Goal: Communication & Community: Answer question/provide support

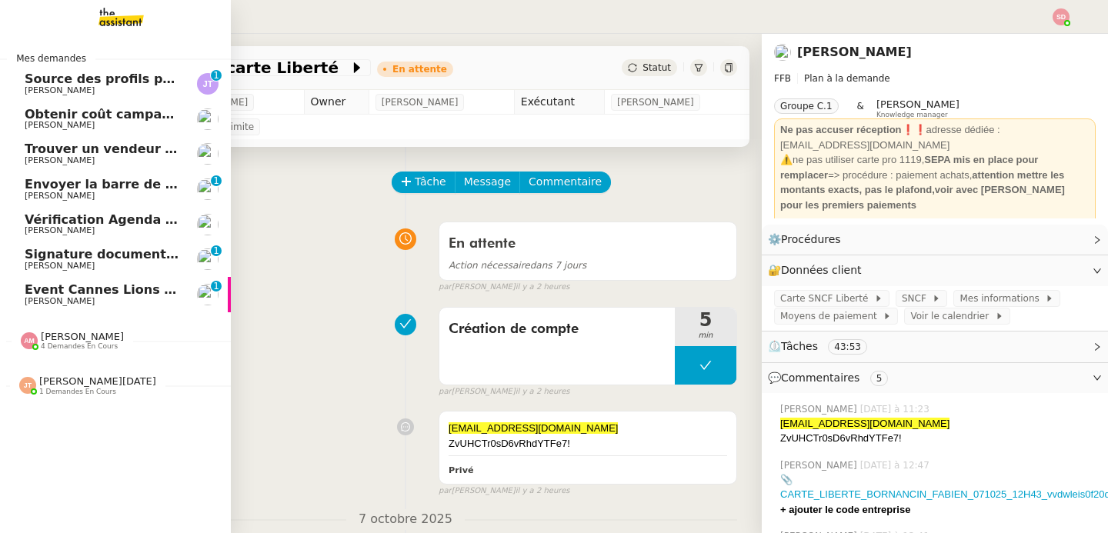
click at [106, 219] on span "Vérification Agenda + Chat + Wagram (9h et 14h)" at bounding box center [198, 219] width 346 height 15
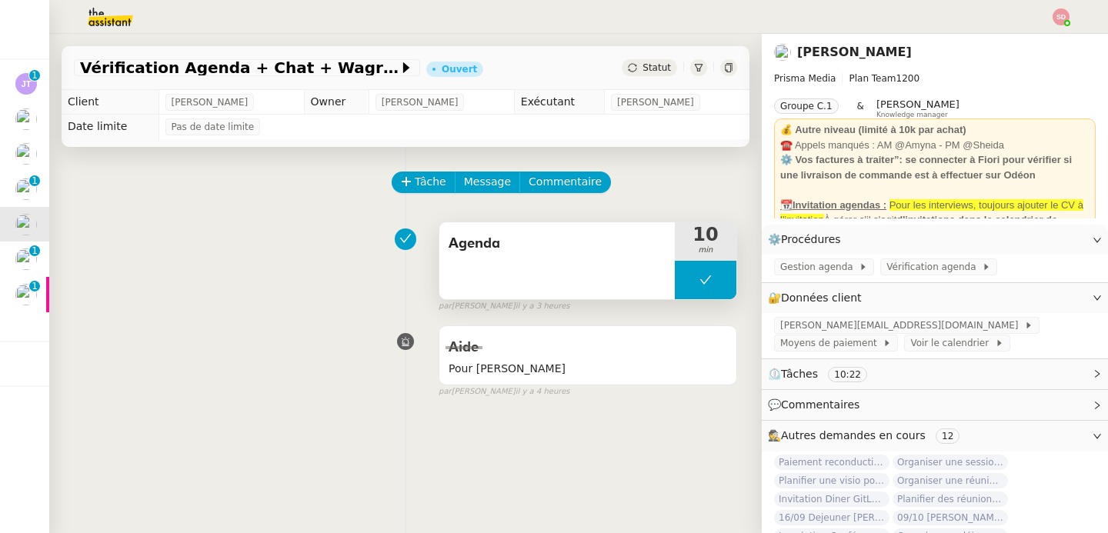
click at [691, 282] on button at bounding box center [706, 280] width 62 height 38
click at [691, 282] on icon at bounding box center [690, 280] width 12 height 12
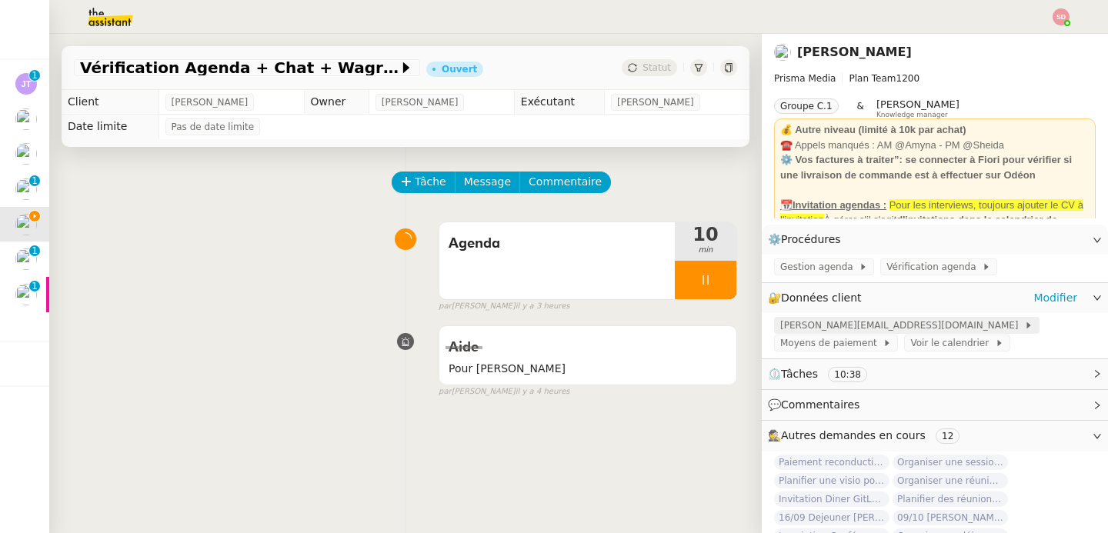
click at [868, 326] on span "[PERSON_NAME][EMAIL_ADDRESS][DOMAIN_NAME]" at bounding box center [902, 325] width 244 height 15
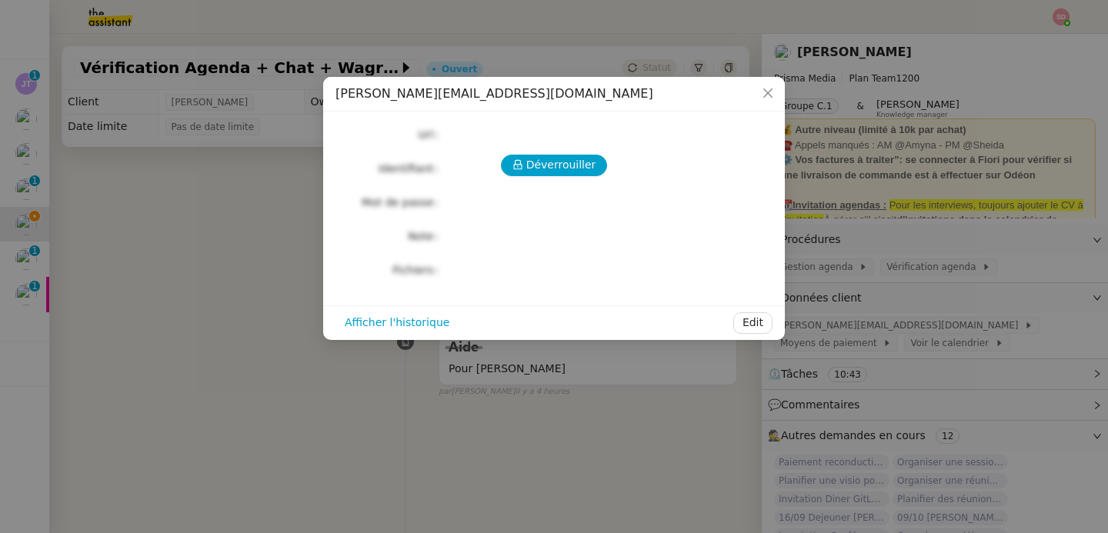
click at [530, 149] on div "Déverrouiller Url Identifiant Mot de passe Note Fichiers Upload" at bounding box center [554, 202] width 437 height 157
click at [530, 170] on span "Déverrouiller" at bounding box center [561, 165] width 70 height 18
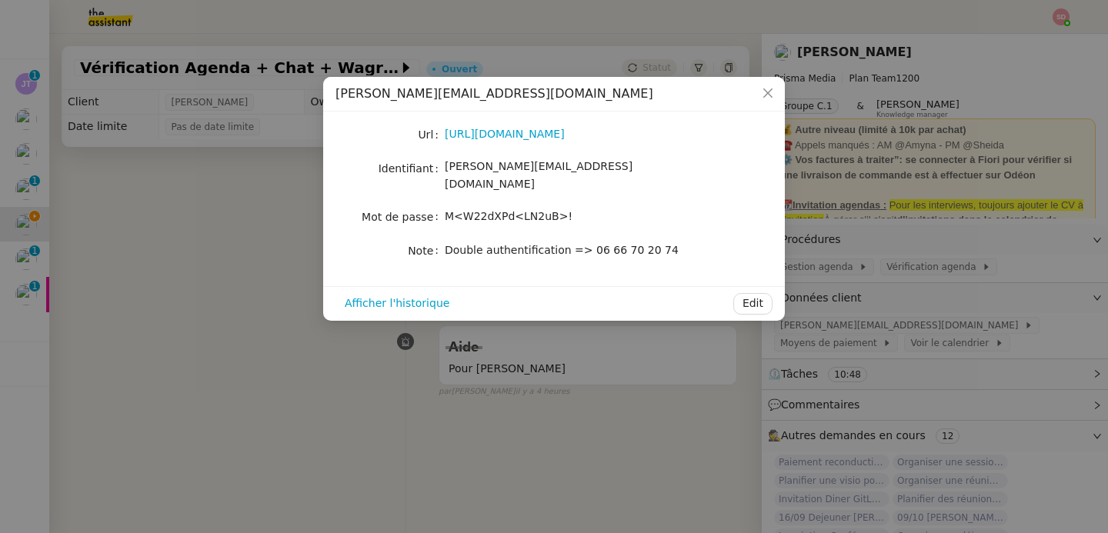
click at [530, 210] on span "M<W22dXPd<LN2uB>!" at bounding box center [509, 216] width 128 height 12
copy span "M<W22dXPd<LN2uB>!"
click at [182, 278] on nz-modal-container "[PERSON_NAME][EMAIL_ADDRESS][DOMAIN_NAME] Url [URL][DOMAIN_NAME] Identifiant [E…" at bounding box center [554, 266] width 1108 height 533
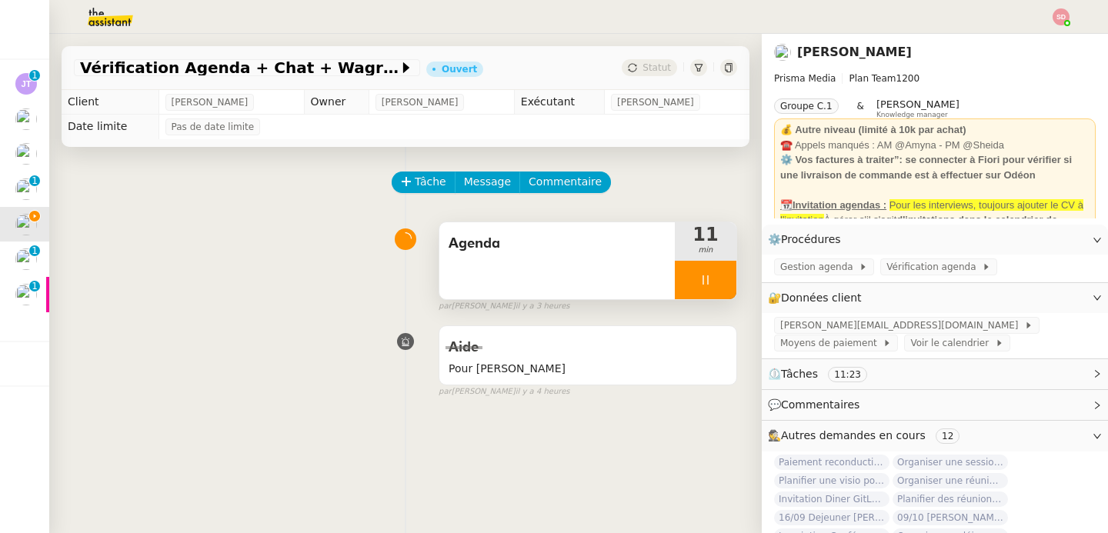
click at [732, 276] on div at bounding box center [706, 280] width 62 height 38
click at [732, 276] on button at bounding box center [721, 280] width 31 height 38
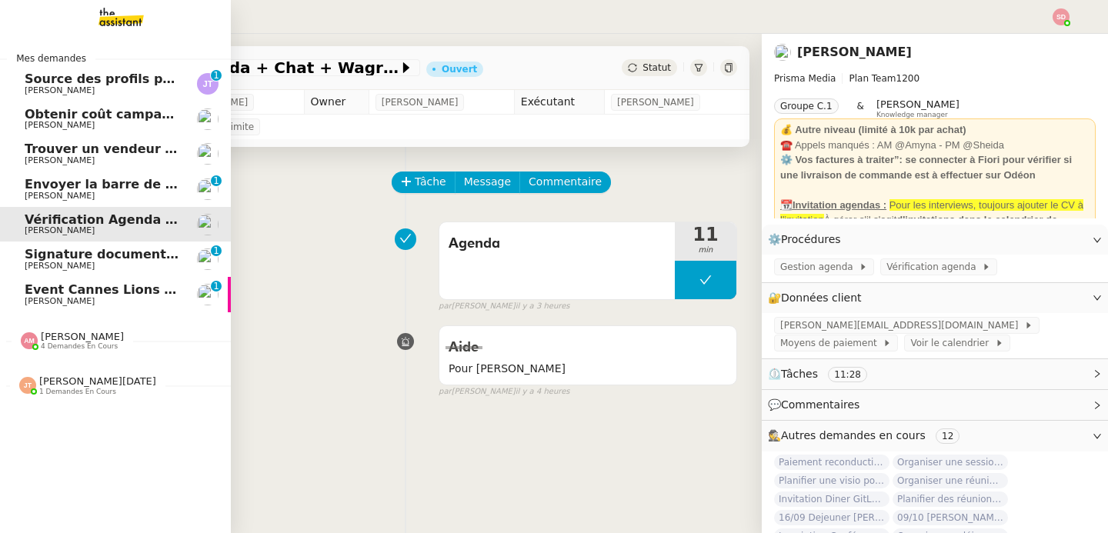
click at [132, 81] on span "Source des profils pour Account Manager" at bounding box center [168, 79] width 287 height 15
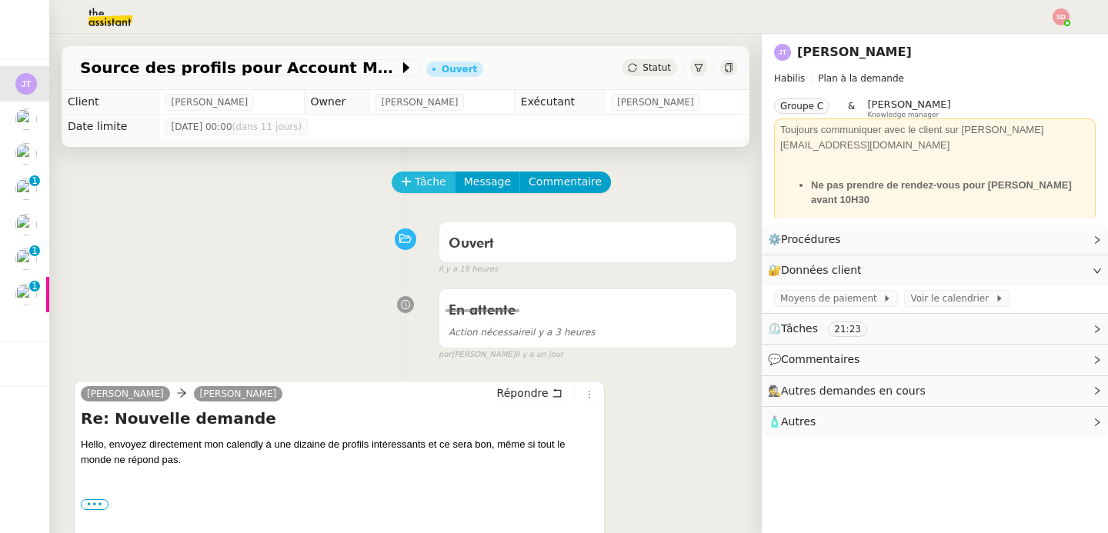
click at [423, 175] on span "Tâche" at bounding box center [431, 182] width 32 height 18
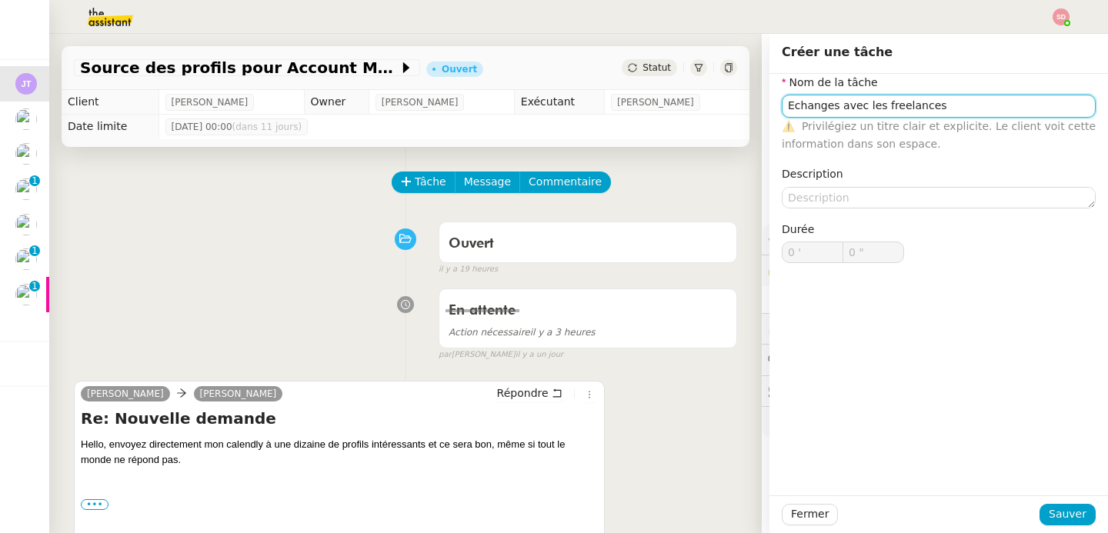
type input "Echanges avec les freelances"
click at [1063, 527] on div "Fermer Sauver" at bounding box center [939, 515] width 339 height 38
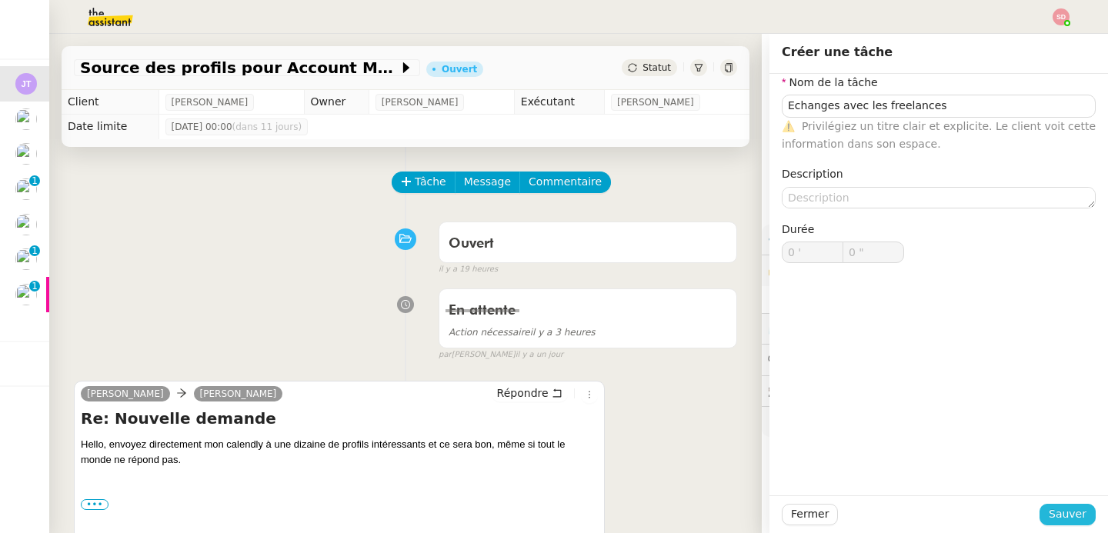
click at [1065, 511] on span "Sauver" at bounding box center [1068, 515] width 38 height 18
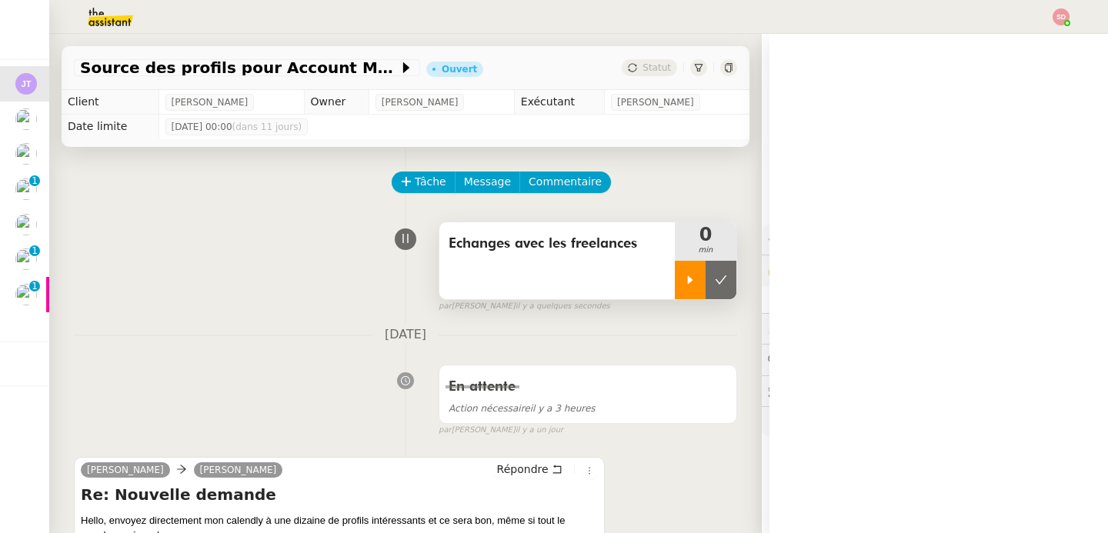
click at [691, 279] on icon at bounding box center [690, 280] width 5 height 8
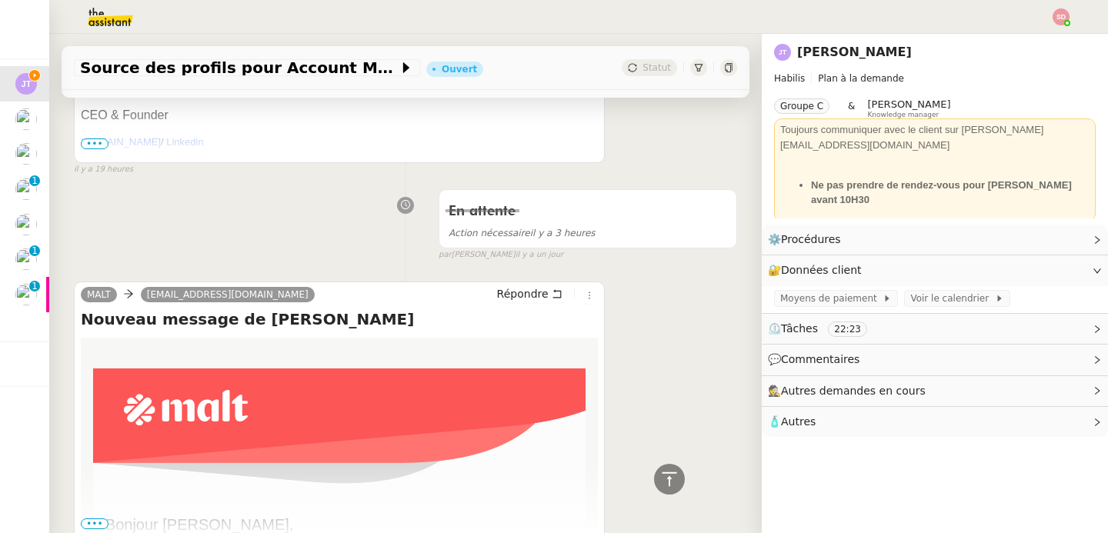
scroll to position [663, 0]
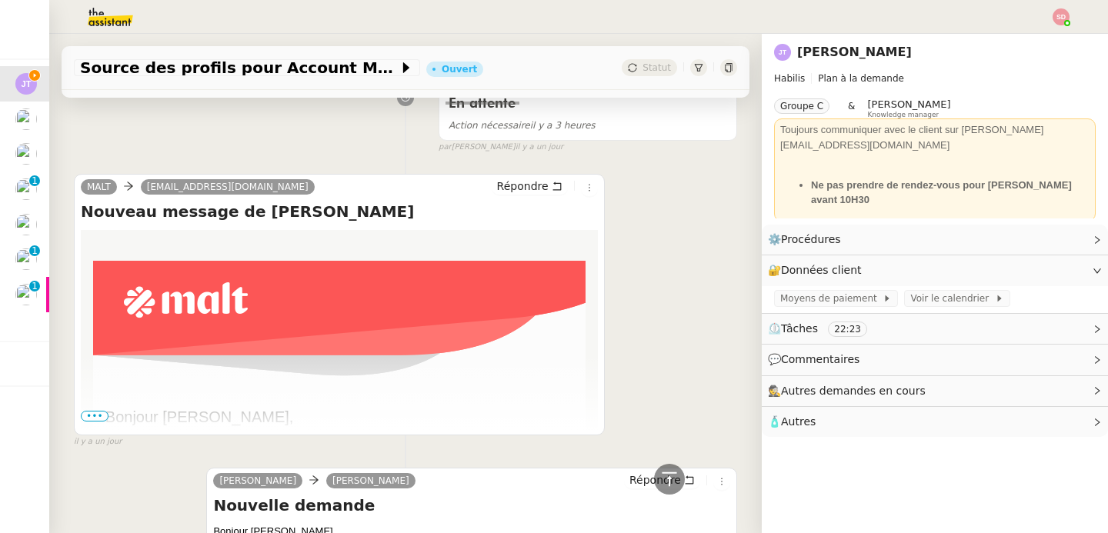
click at [92, 419] on span "•••" at bounding box center [95, 416] width 28 height 11
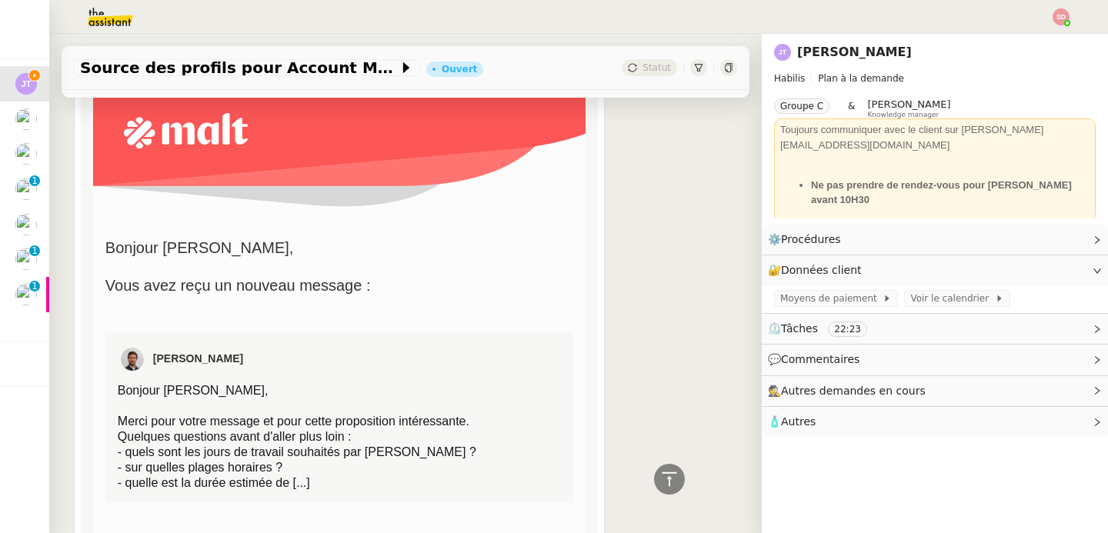
scroll to position [911, 0]
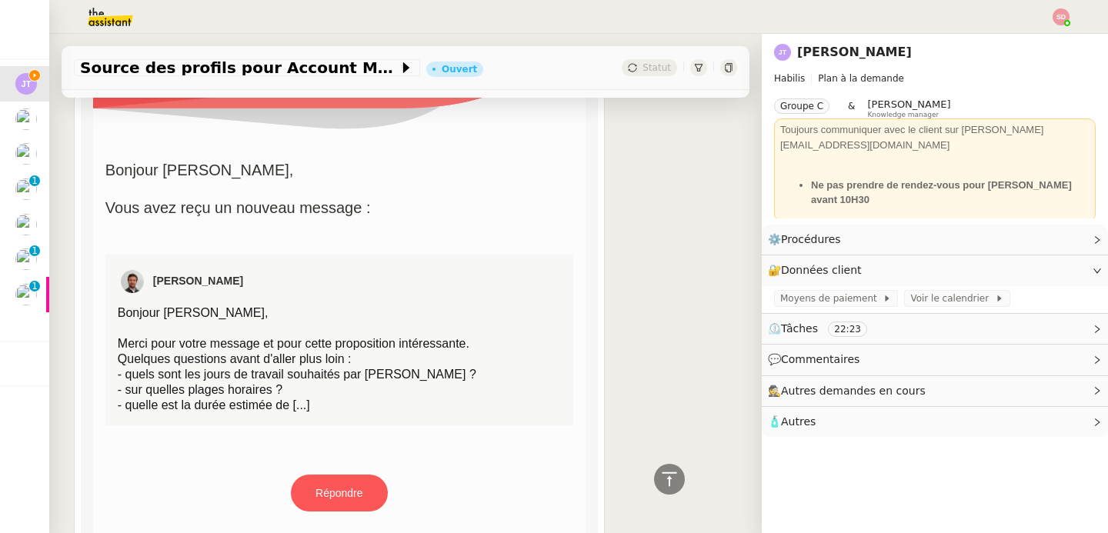
click at [347, 495] on link "Répondre" at bounding box center [339, 493] width 94 height 35
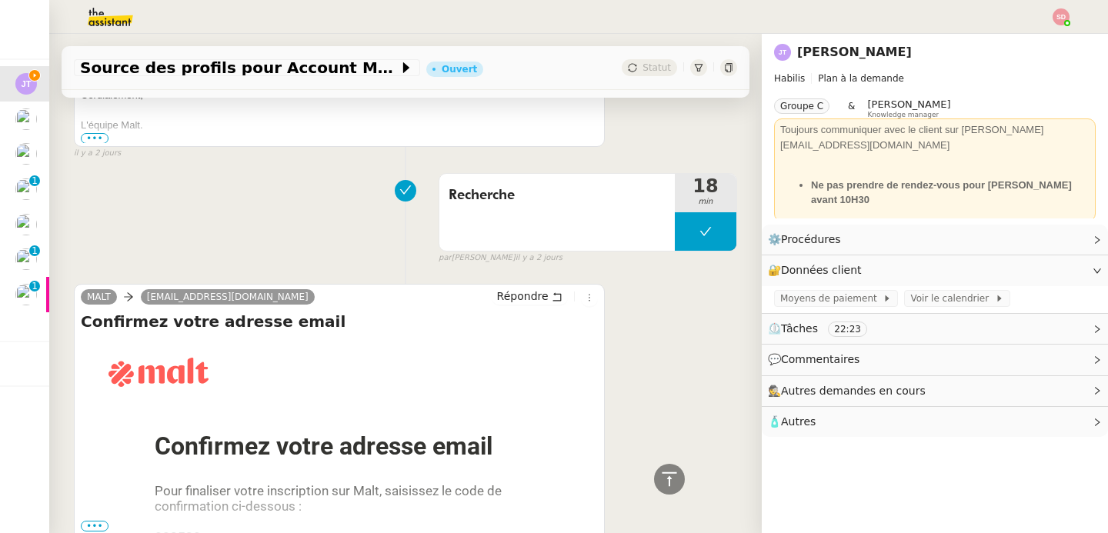
scroll to position [5073, 0]
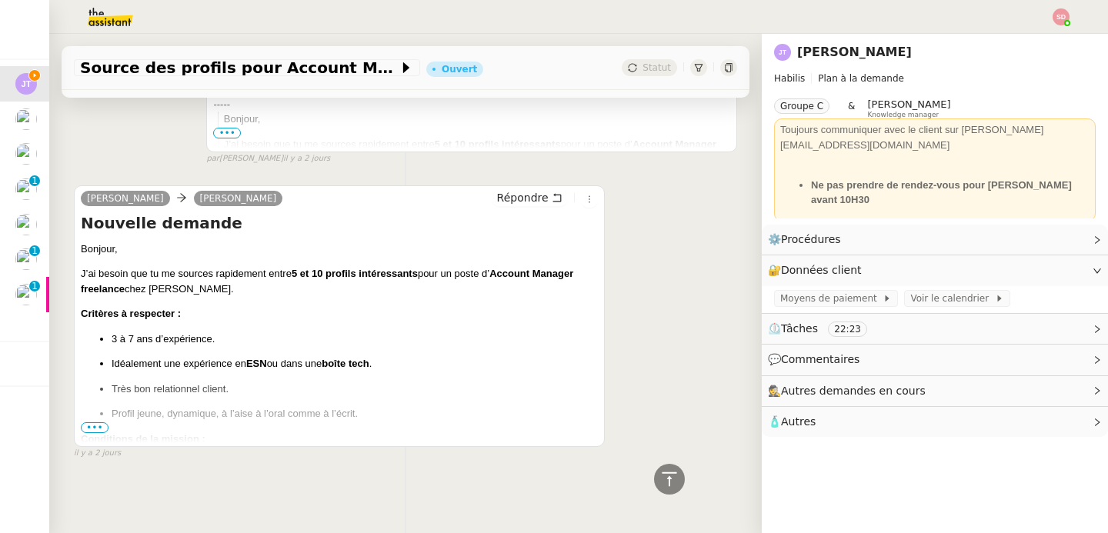
click at [96, 430] on span "•••" at bounding box center [95, 428] width 28 height 11
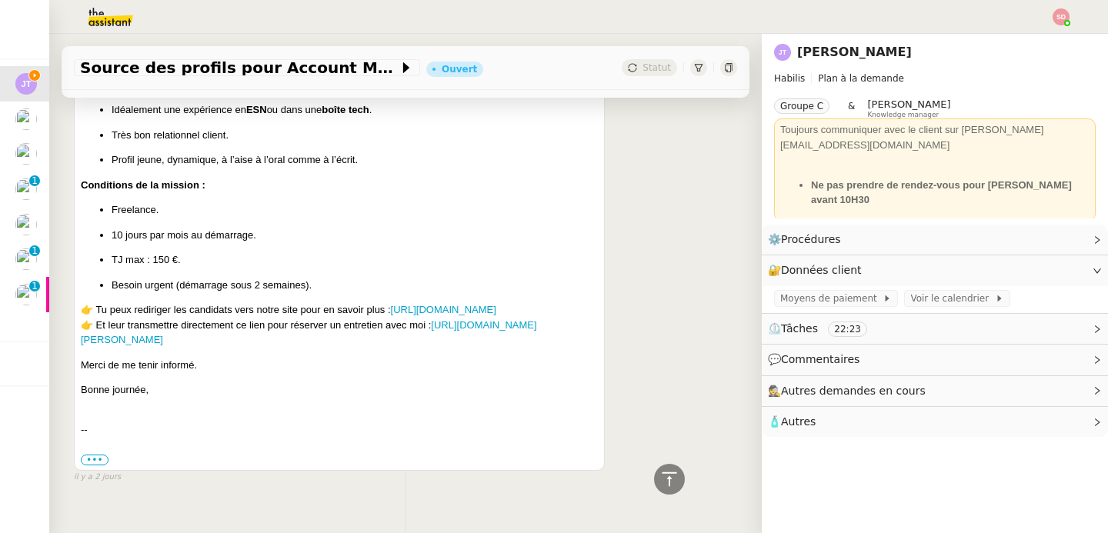
scroll to position [5350, 0]
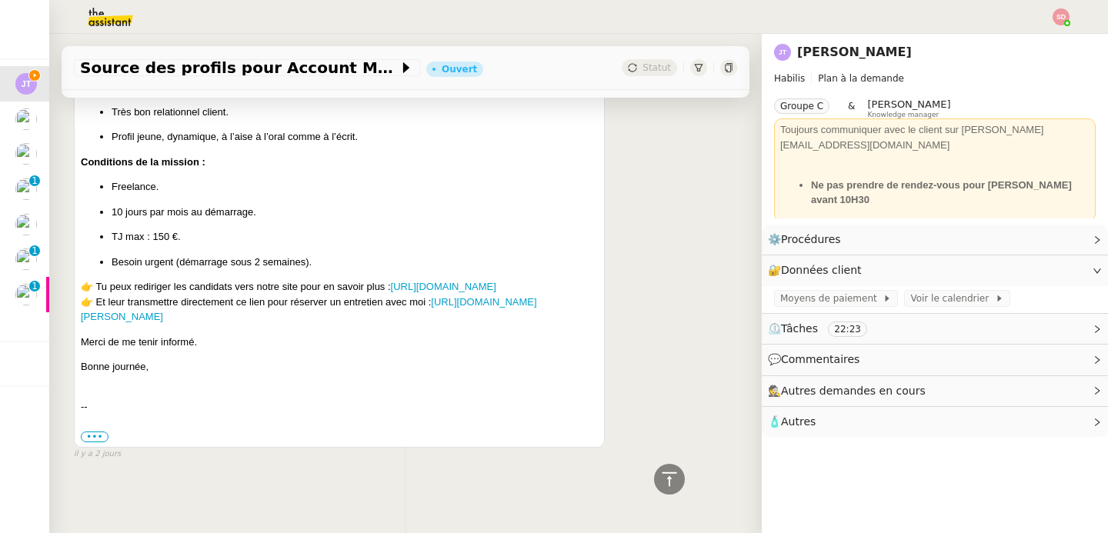
click at [372, 315] on p "👉 Tu peux rediriger les candidats vers notre site pour en savoir plus : [URL][D…" at bounding box center [339, 301] width 517 height 45
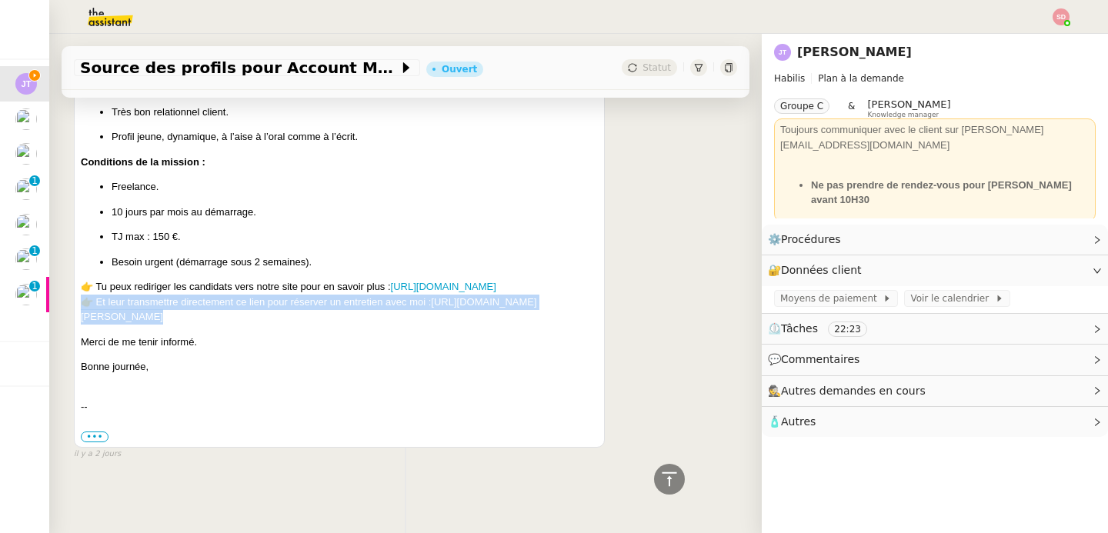
click at [372, 315] on p "👉 Tu peux rediriger les candidats vers notre site pour en savoir plus : [URL][D…" at bounding box center [339, 301] width 517 height 45
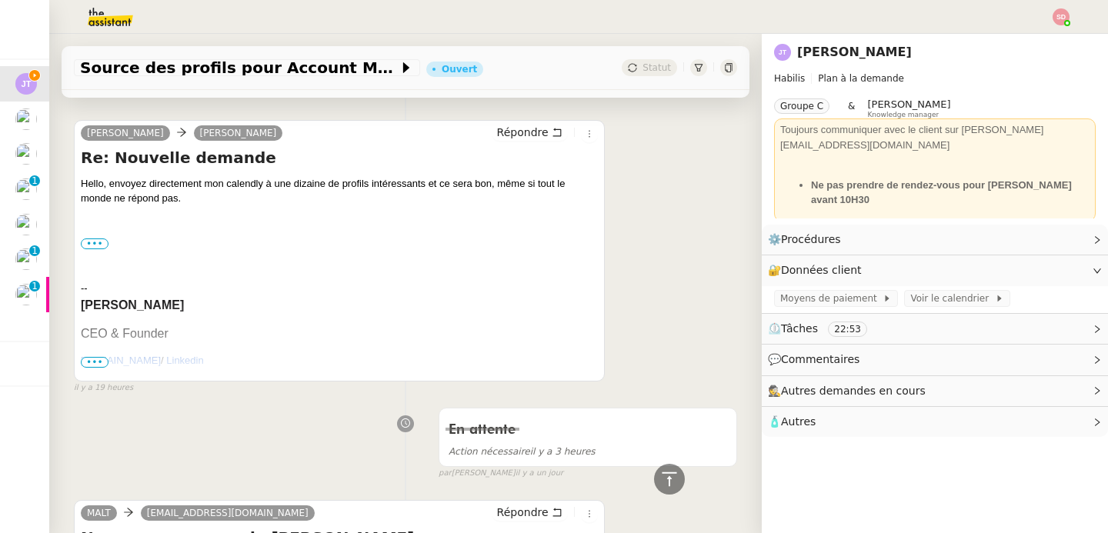
scroll to position [0, 0]
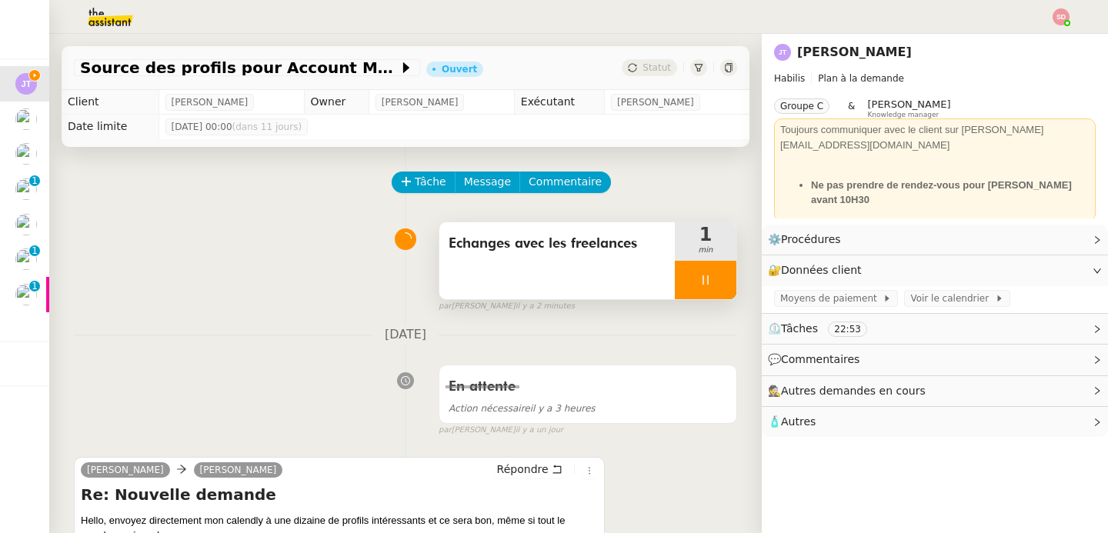
click at [728, 283] on div at bounding box center [706, 280] width 62 height 38
click at [728, 283] on button at bounding box center [721, 280] width 31 height 38
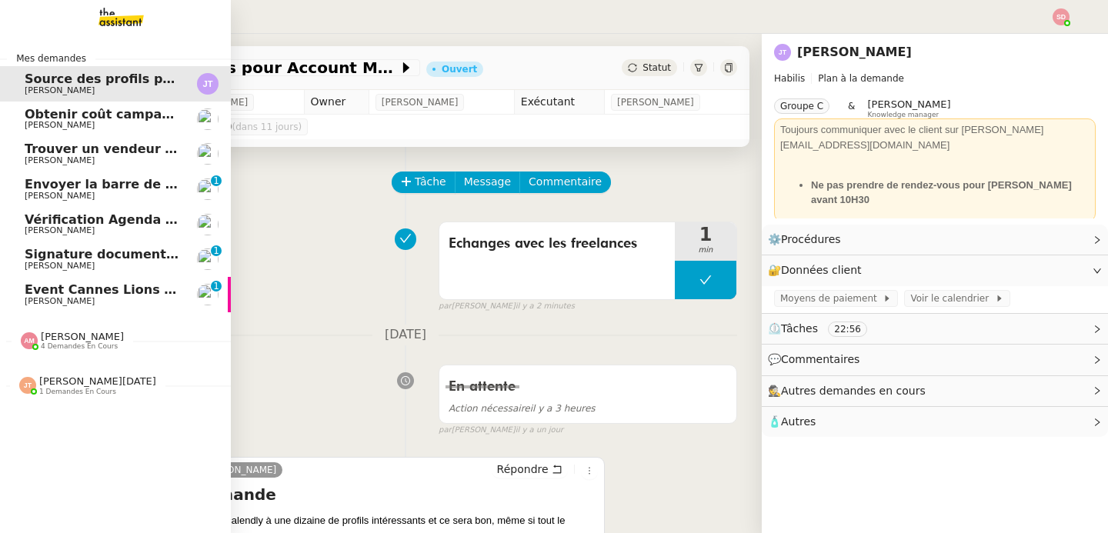
click at [102, 286] on span "Event Cannes Lions 2026" at bounding box center [112, 289] width 174 height 15
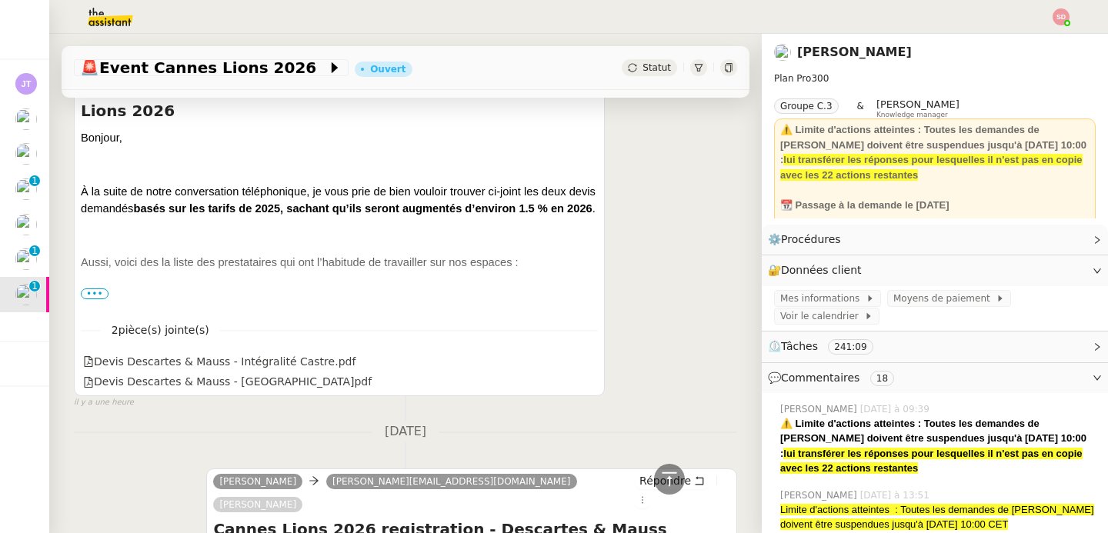
scroll to position [420, 0]
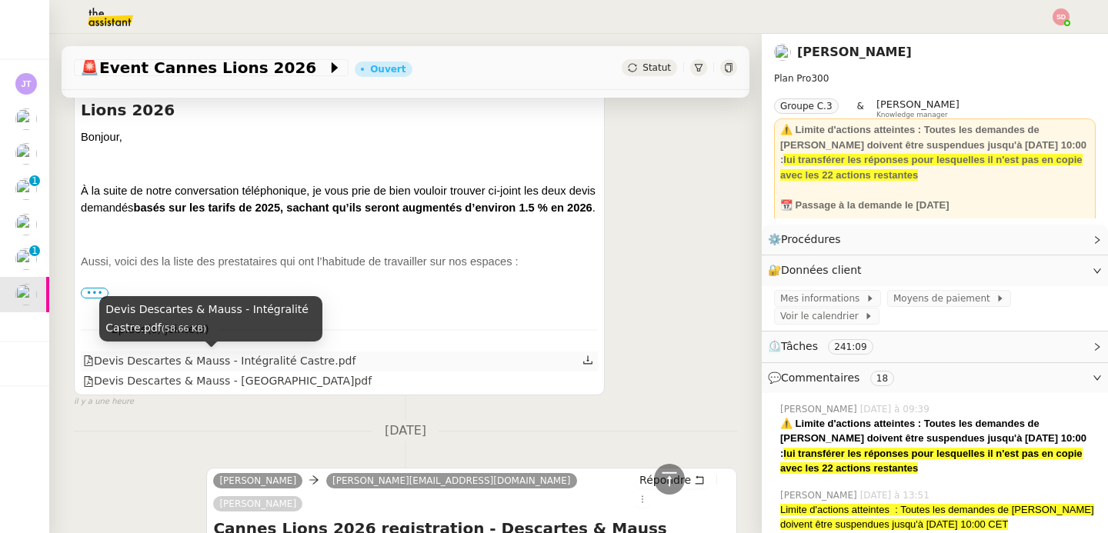
click at [311, 368] on div "Devis Descartes & Mauss - Intégralité Castre.pdf" at bounding box center [219, 362] width 272 height 18
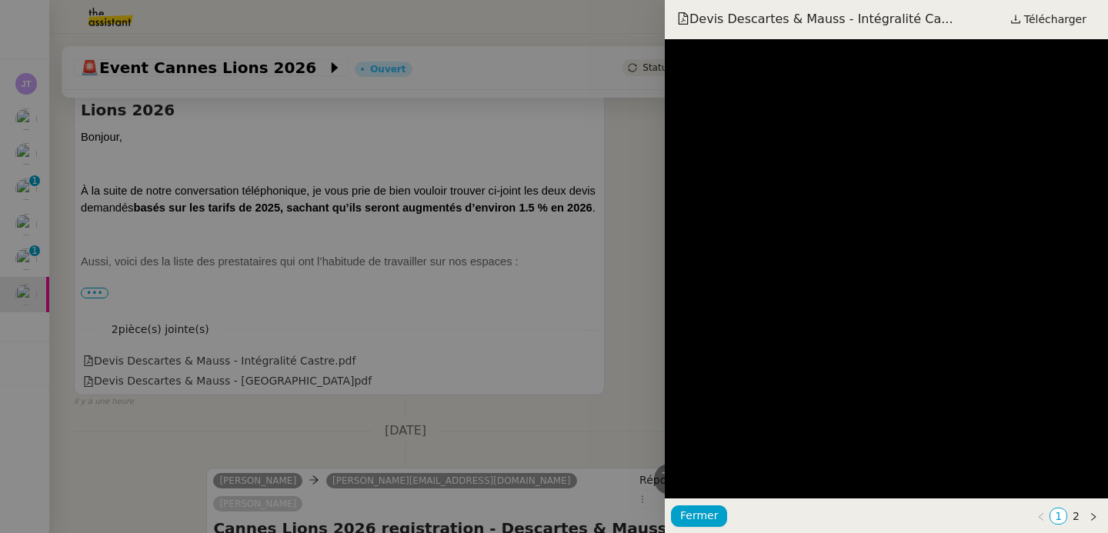
click at [309, 324] on div at bounding box center [554, 266] width 1108 height 533
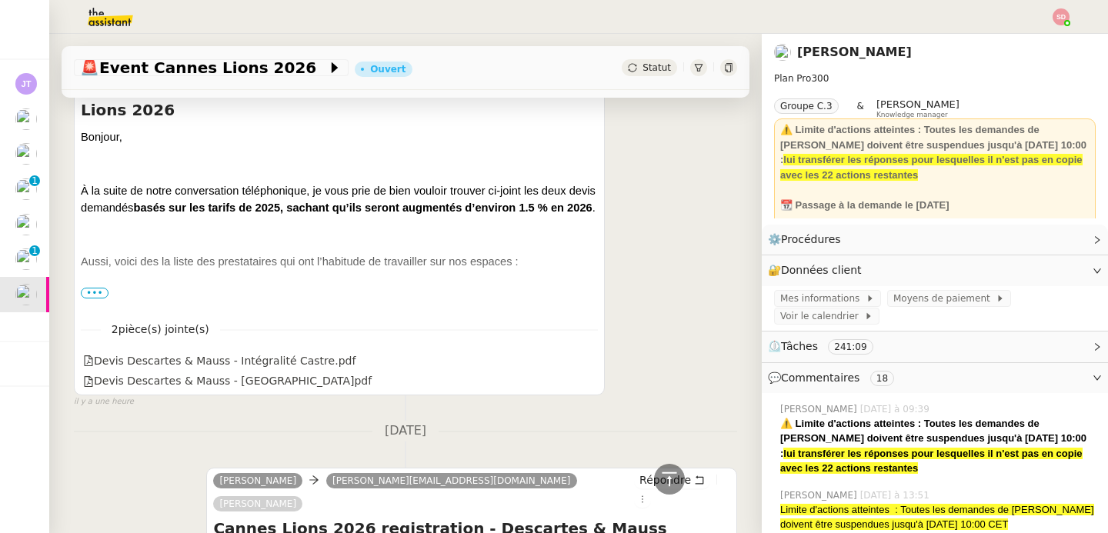
scroll to position [0, 0]
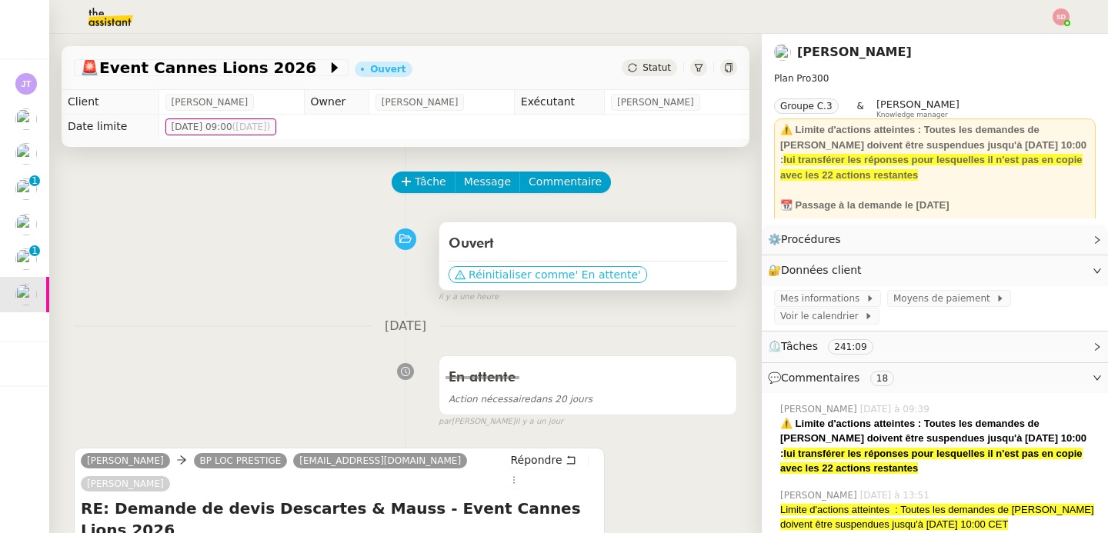
click at [482, 276] on span "Réinitialiser comme" at bounding box center [522, 274] width 106 height 15
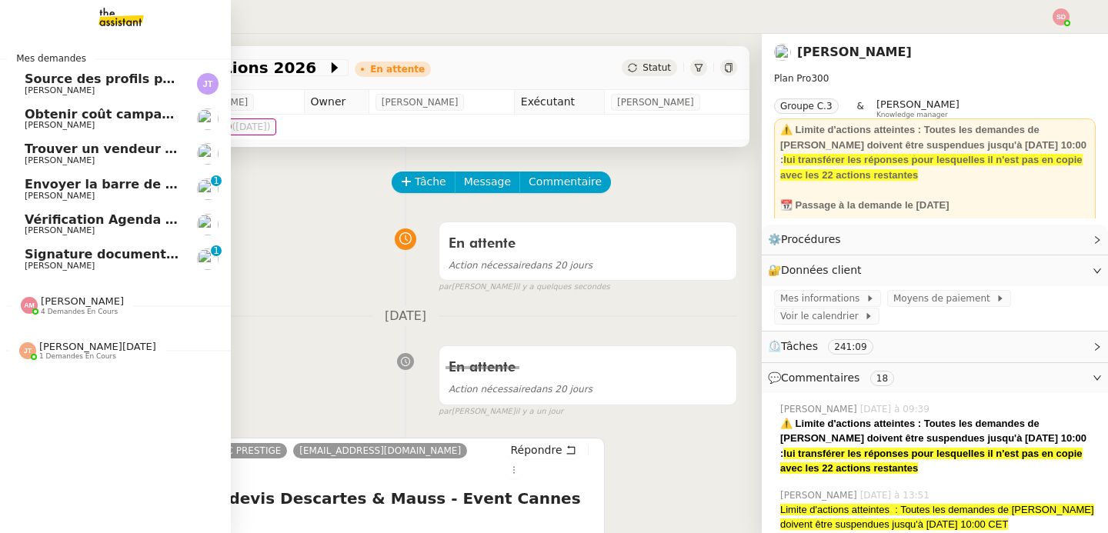
click at [149, 192] on span "[PERSON_NAME]" at bounding box center [102, 196] width 155 height 9
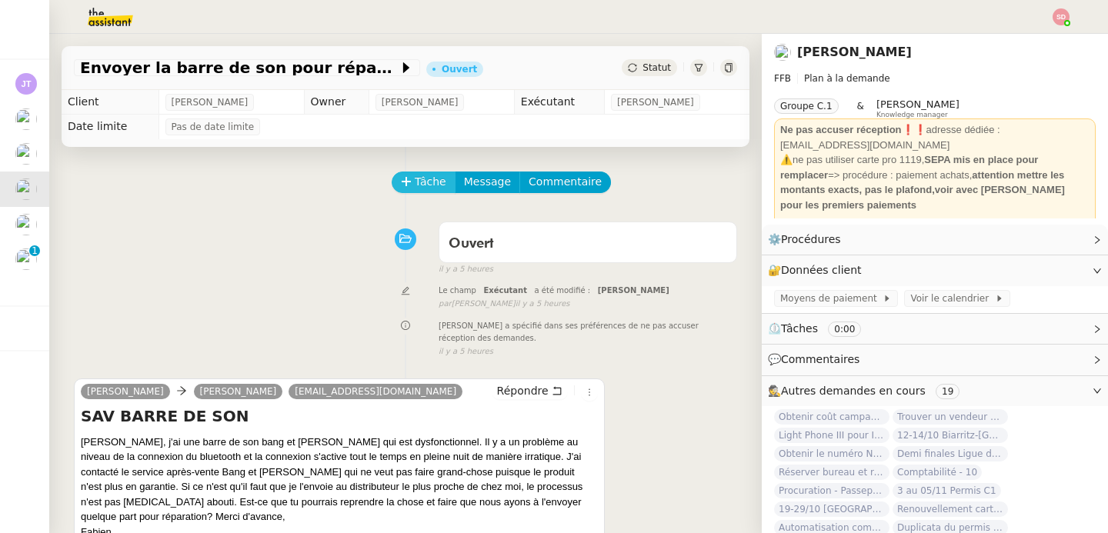
click at [411, 175] on button "Tâche" at bounding box center [424, 183] width 64 height 22
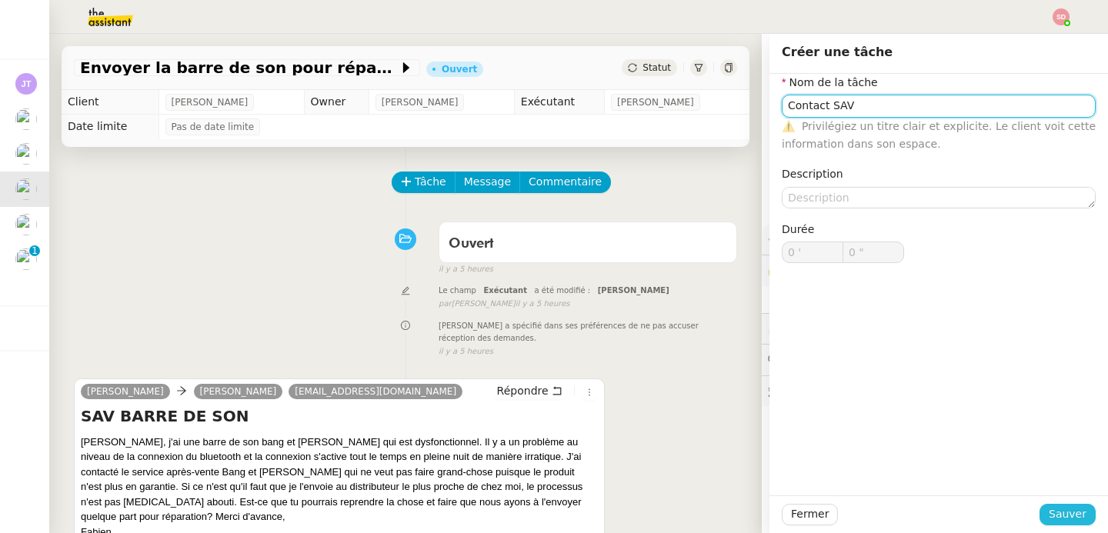
type input "Contact SAV"
click at [1073, 506] on span "Sauver" at bounding box center [1068, 515] width 38 height 18
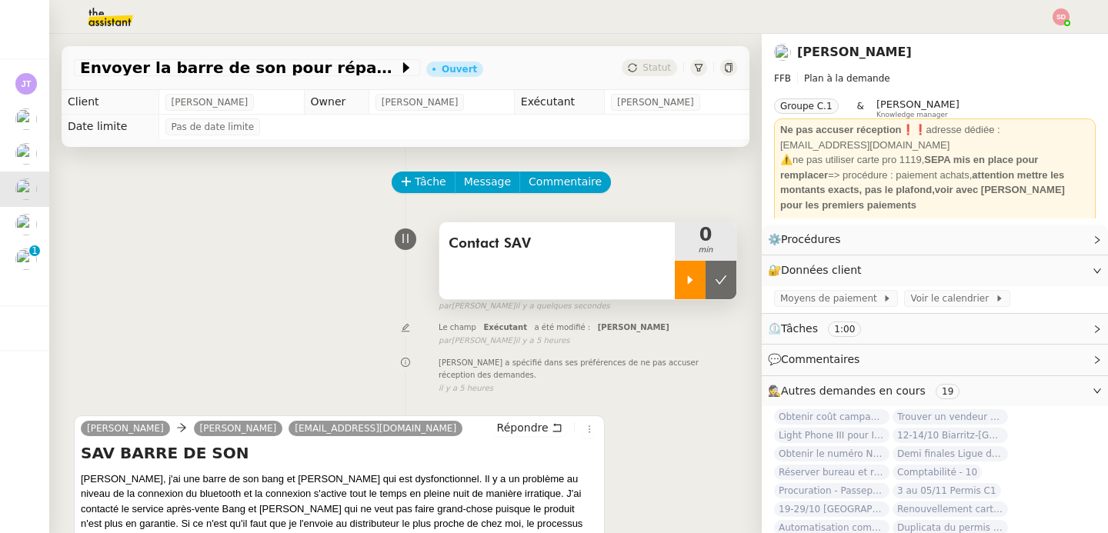
click at [687, 281] on icon at bounding box center [690, 280] width 12 height 12
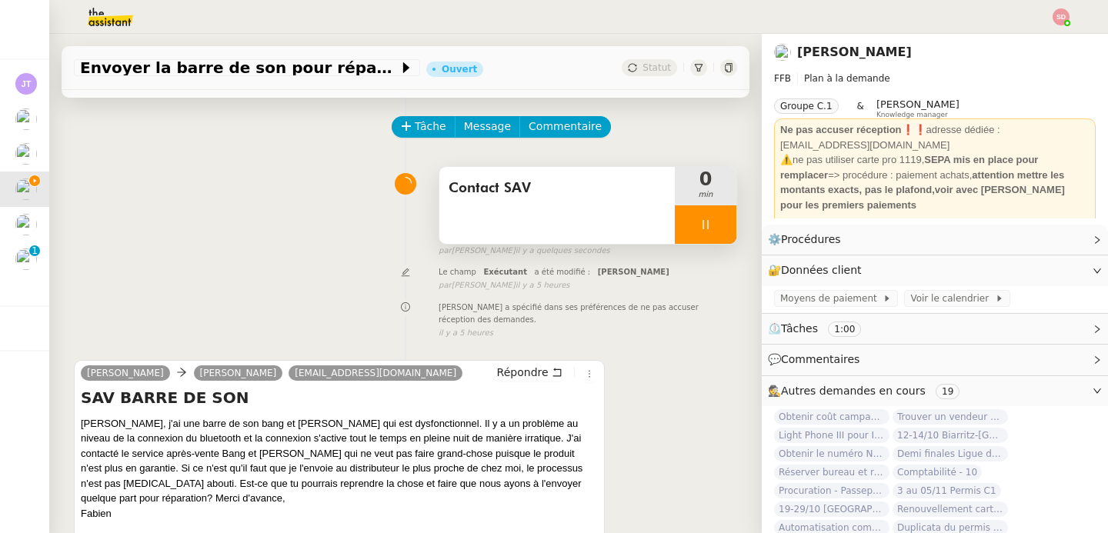
scroll to position [196, 0]
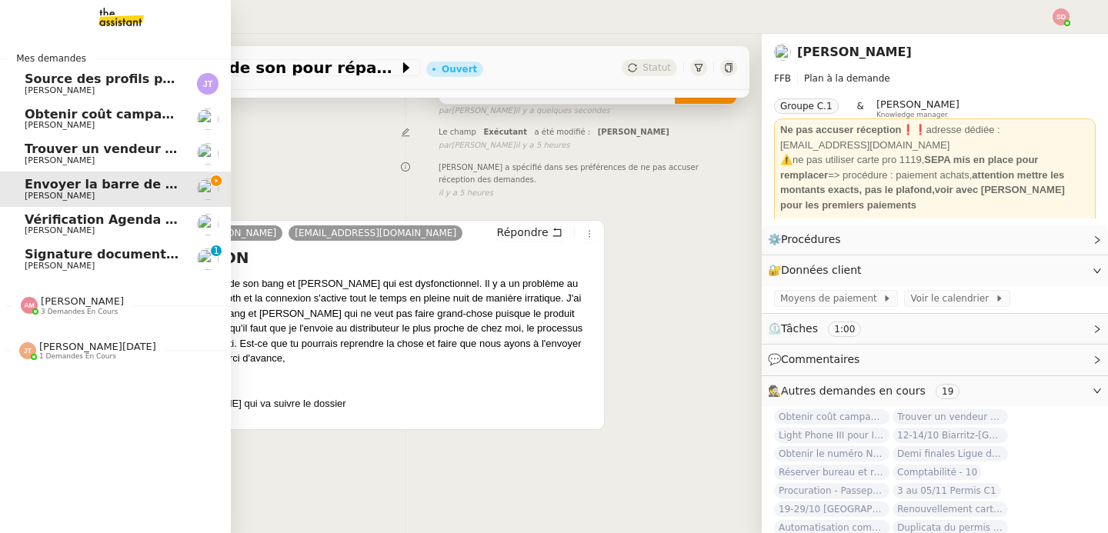
click at [34, 313] on div at bounding box center [29, 305] width 17 height 17
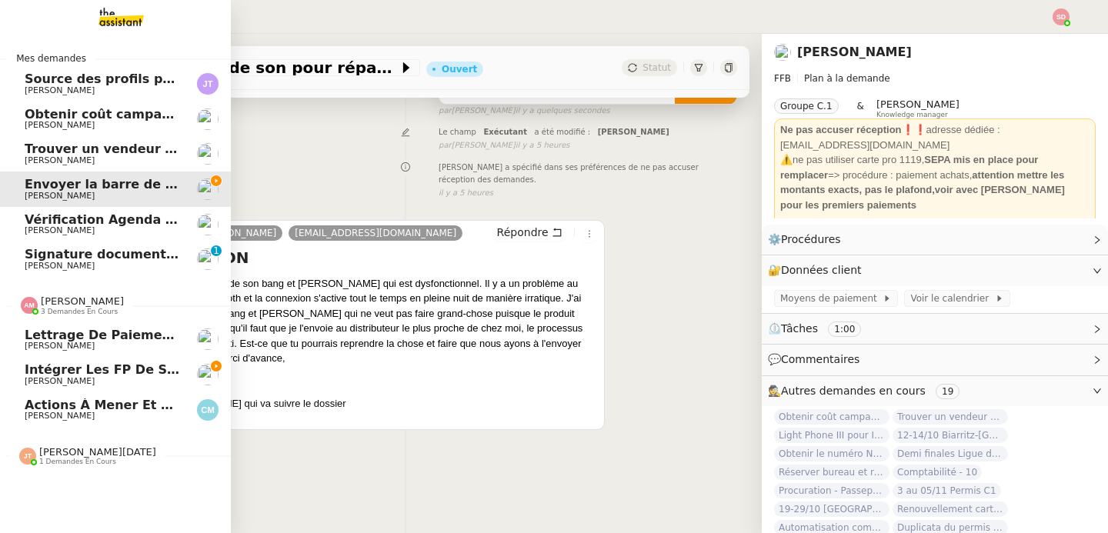
click at [34, 313] on div at bounding box center [29, 305] width 17 height 17
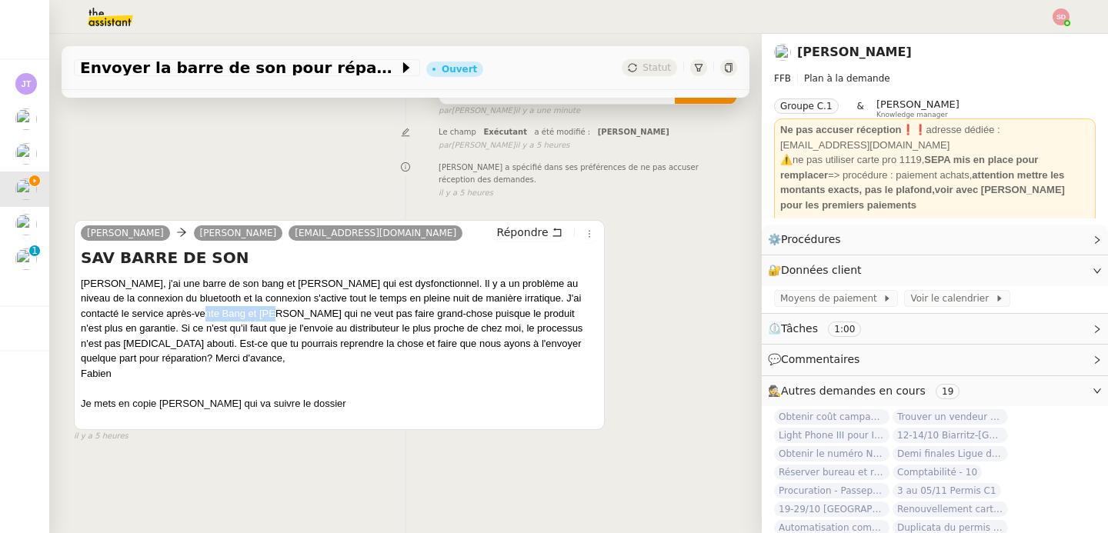
drag, startPoint x: 172, startPoint y: 316, endPoint x: 246, endPoint y: 317, distance: 73.9
click at [246, 317] on div "[PERSON_NAME], j'ai une barre de son bang et [PERSON_NAME] qui est dysfonctionn…" at bounding box center [339, 351] width 517 height 150
copy div "Bang et Houssen"
click at [315, 375] on div "Fabien" at bounding box center [339, 373] width 517 height 15
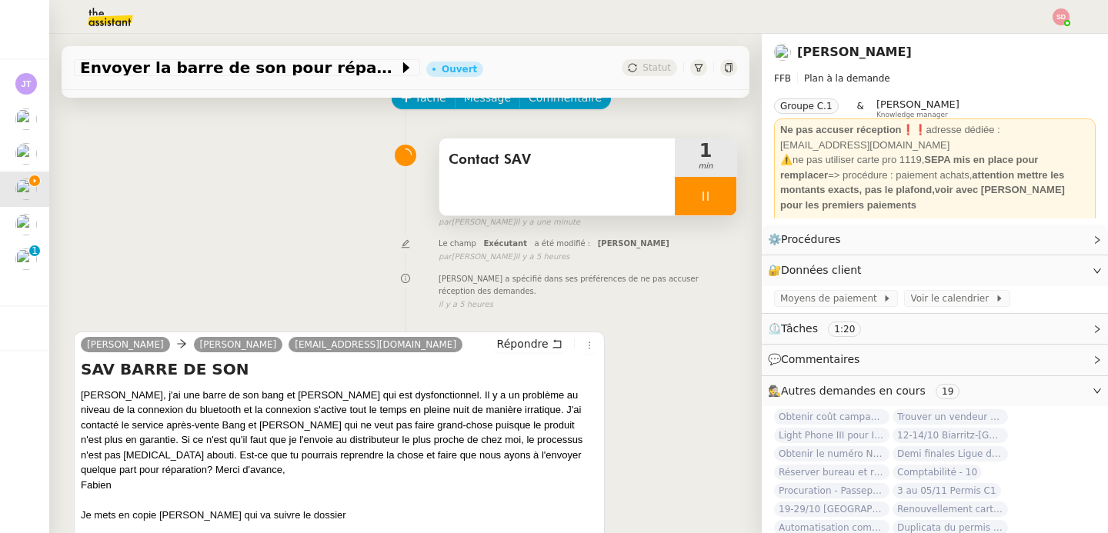
scroll to position [113, 0]
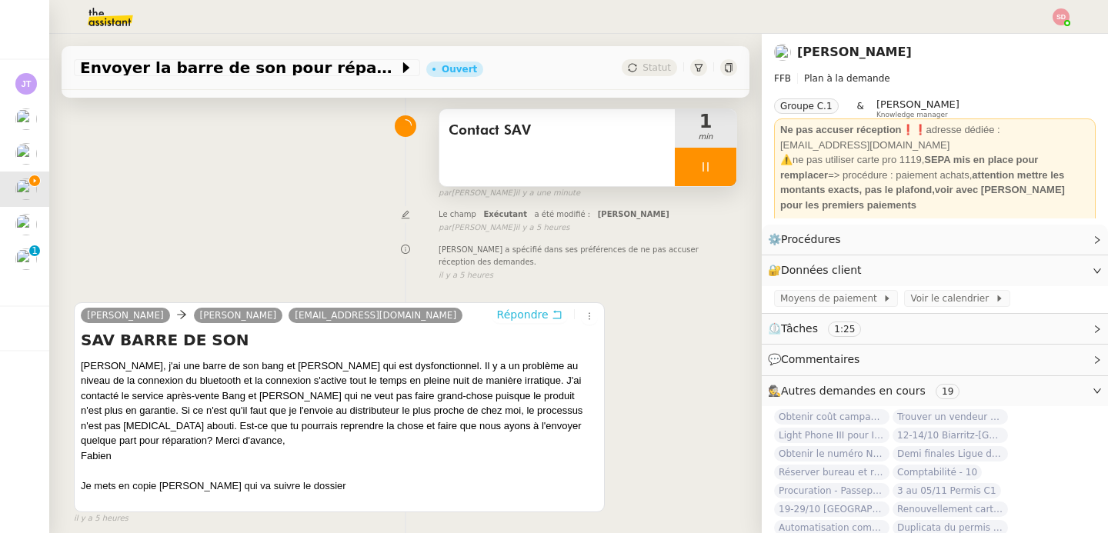
click at [540, 311] on span "Répondre" at bounding box center [523, 314] width 52 height 15
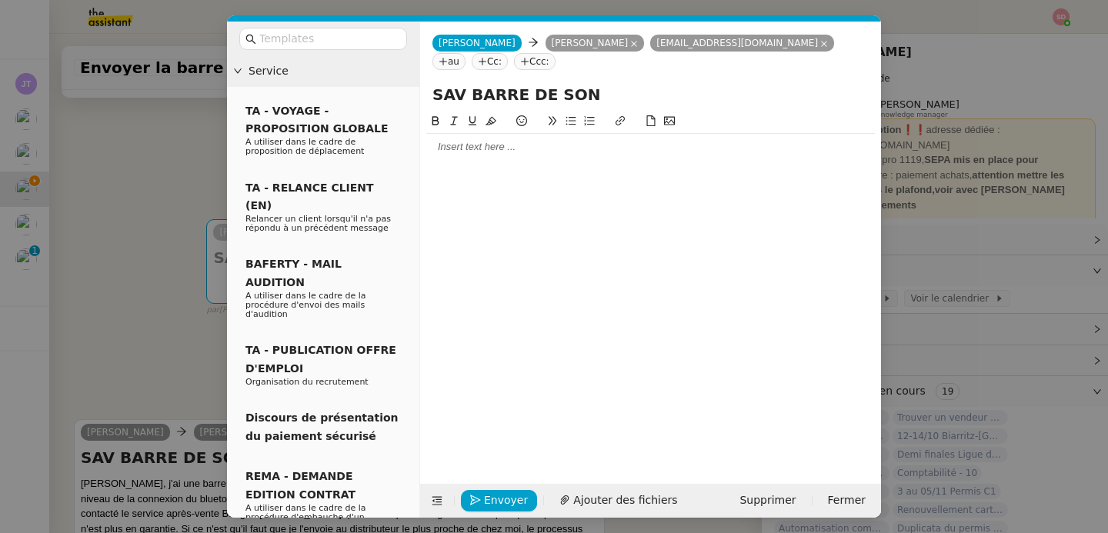
click at [499, 152] on div at bounding box center [650, 147] width 449 height 14
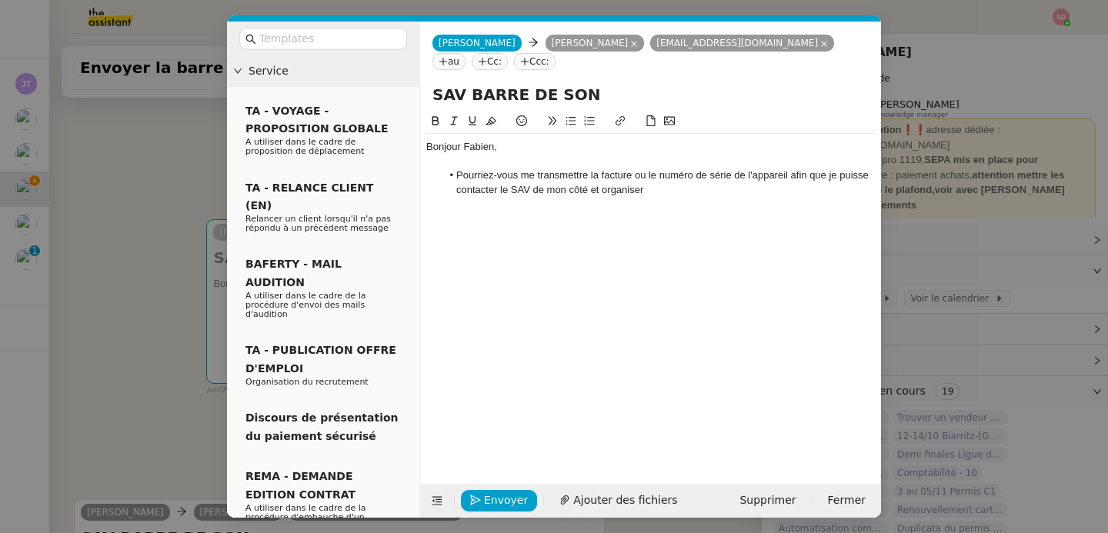
click at [102, 373] on nz-modal-container "Service TA - VOYAGE - PROPOSITION GLOBALE A utiliser dans le cadre de propositi…" at bounding box center [554, 266] width 1108 height 533
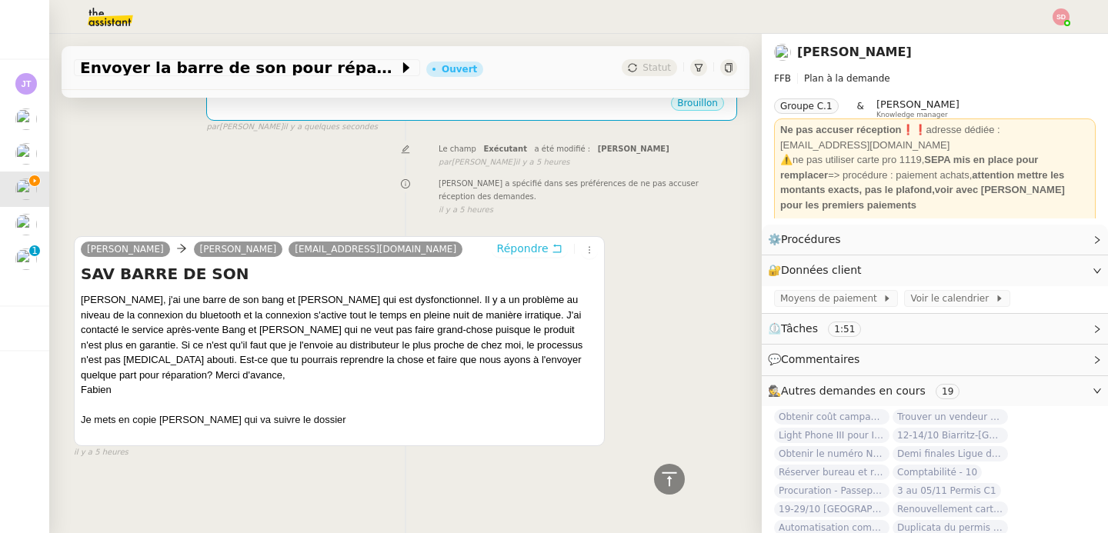
scroll to position [0, 0]
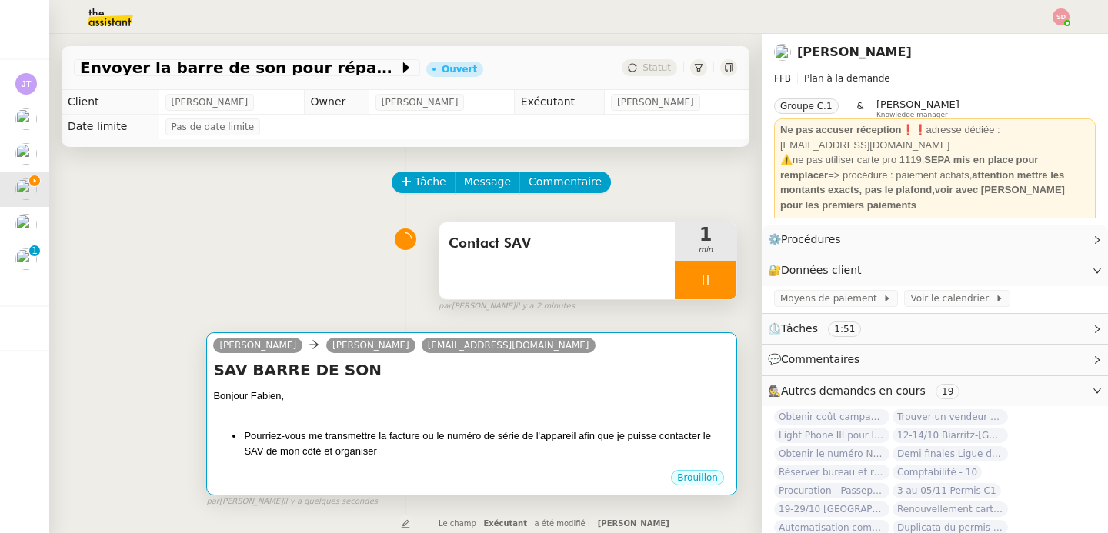
click at [591, 375] on h4 "SAV BARRE DE SON" at bounding box center [471, 370] width 517 height 22
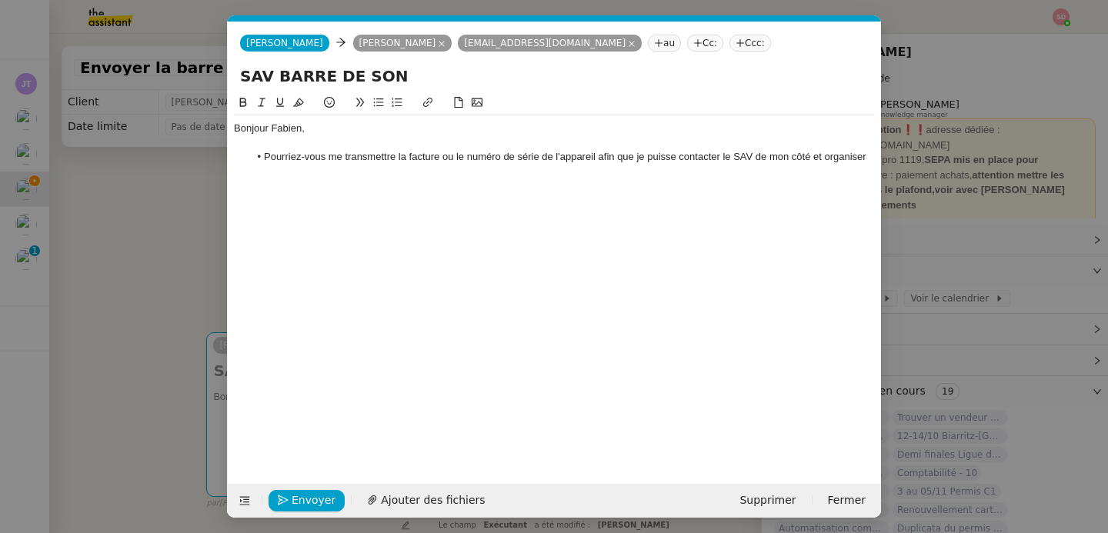
scroll to position [0, 32]
click at [867, 157] on li "Pourriez-vous me transmettre la facture ou le numéro de série de l'appareil afi…" at bounding box center [562, 157] width 627 height 14
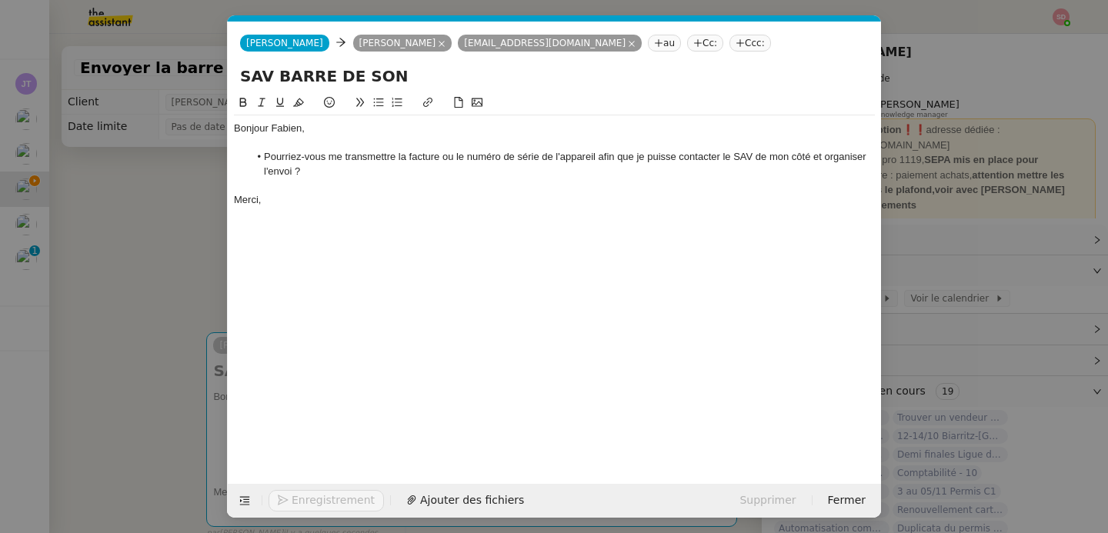
click at [157, 356] on nz-modal-container "Service TA - VOYAGE - PROPOSITION GLOBALE A utiliser dans le cadre de propositi…" at bounding box center [554, 266] width 1108 height 533
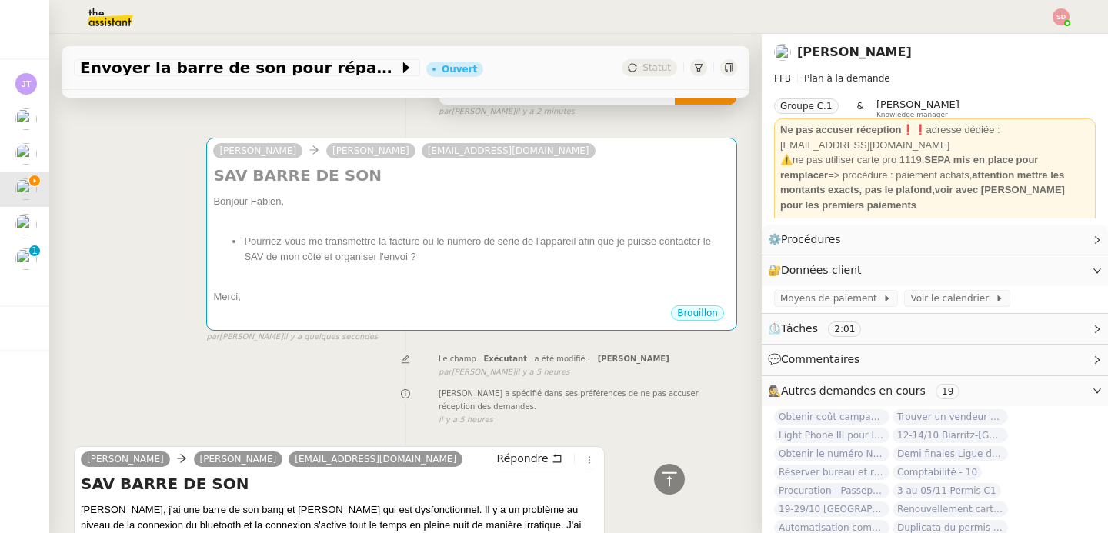
scroll to position [0, 0]
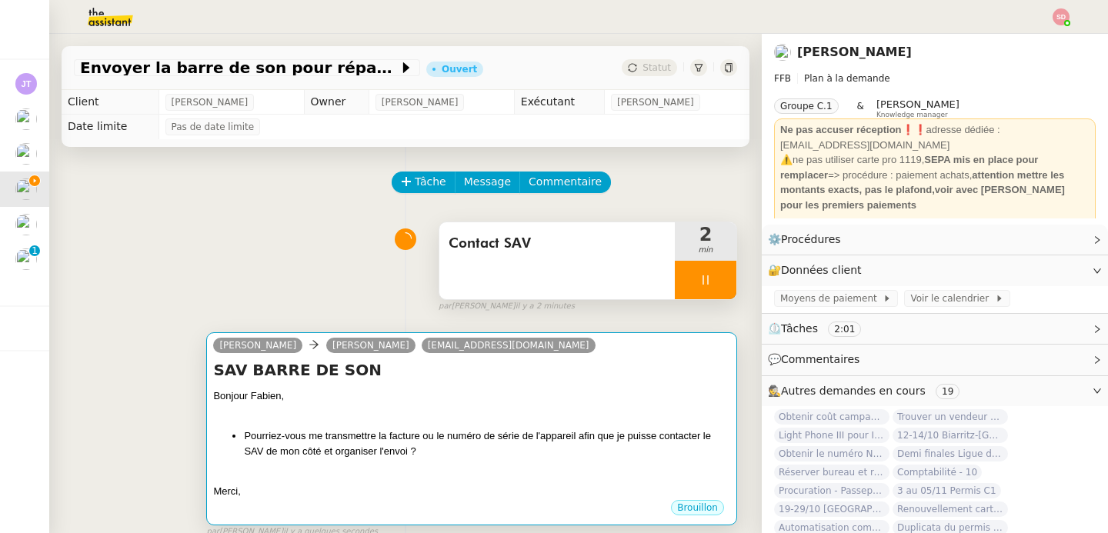
click at [413, 438] on li "Pourriez-vous me transmettre la facture ou le numéro de série de l'appareil afi…" at bounding box center [487, 444] width 486 height 30
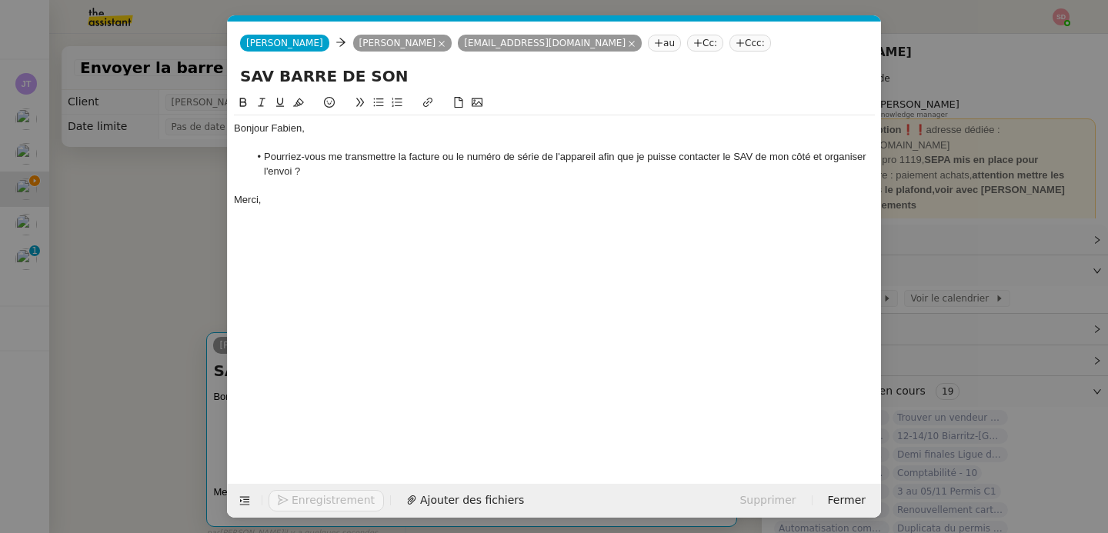
scroll to position [0, 32]
click at [308, 204] on div "Merci," at bounding box center [554, 200] width 641 height 14
click at [288, 496] on icon "button" at bounding box center [283, 500] width 11 height 11
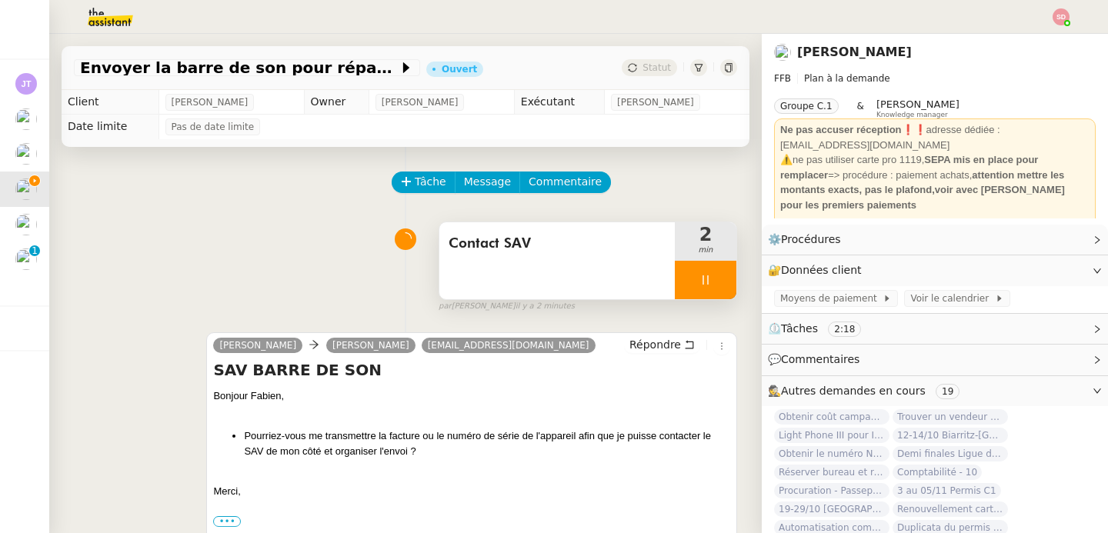
click at [729, 280] on div at bounding box center [706, 280] width 62 height 38
click at [729, 280] on button at bounding box center [721, 280] width 31 height 38
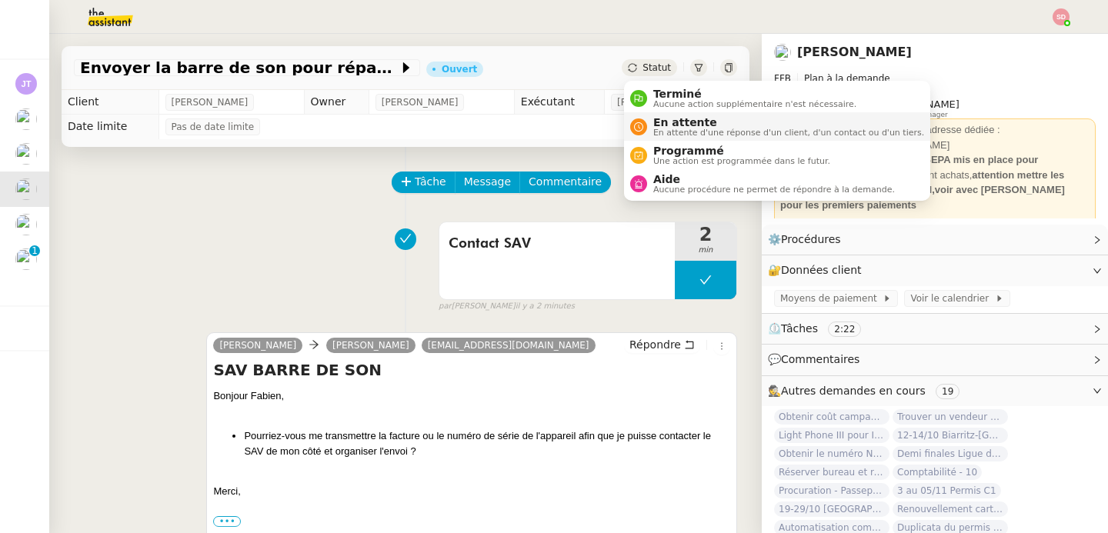
click at [643, 126] on nz-avatar at bounding box center [638, 127] width 17 height 17
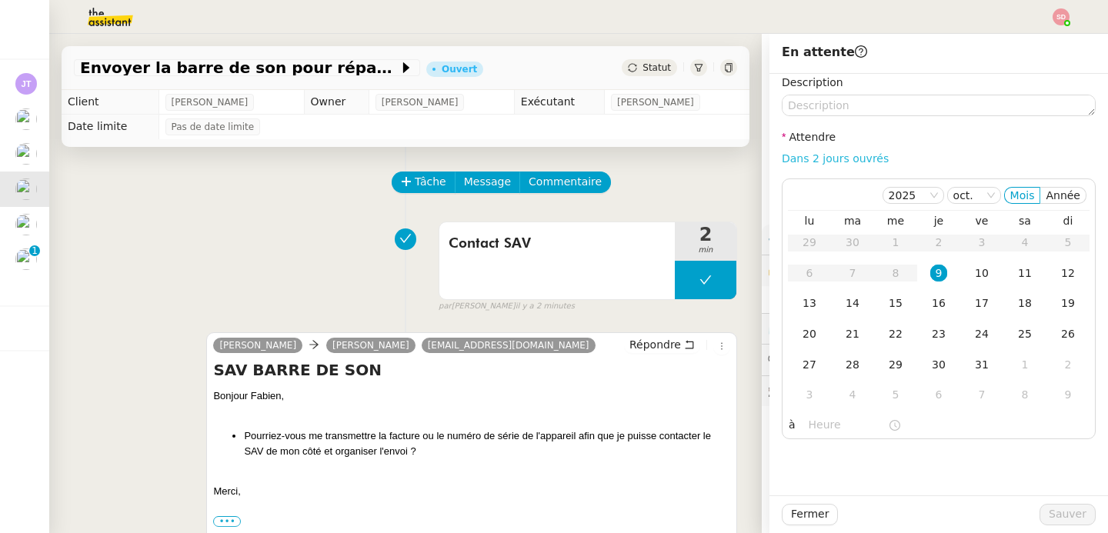
click at [852, 159] on link "Dans 2 jours ouvrés" at bounding box center [835, 158] width 107 height 12
click at [941, 308] on div "16" at bounding box center [939, 303] width 17 height 17
click at [814, 429] on input "07:00" at bounding box center [848, 425] width 79 height 18
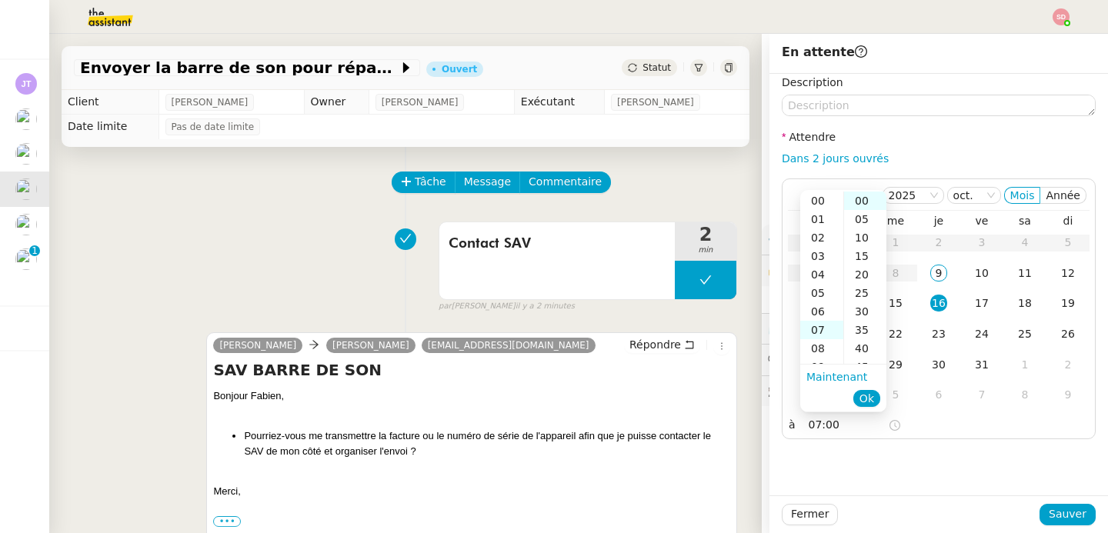
scroll to position [129, 0]
click at [825, 255] on div "10" at bounding box center [822, 256] width 43 height 18
type input "10:00"
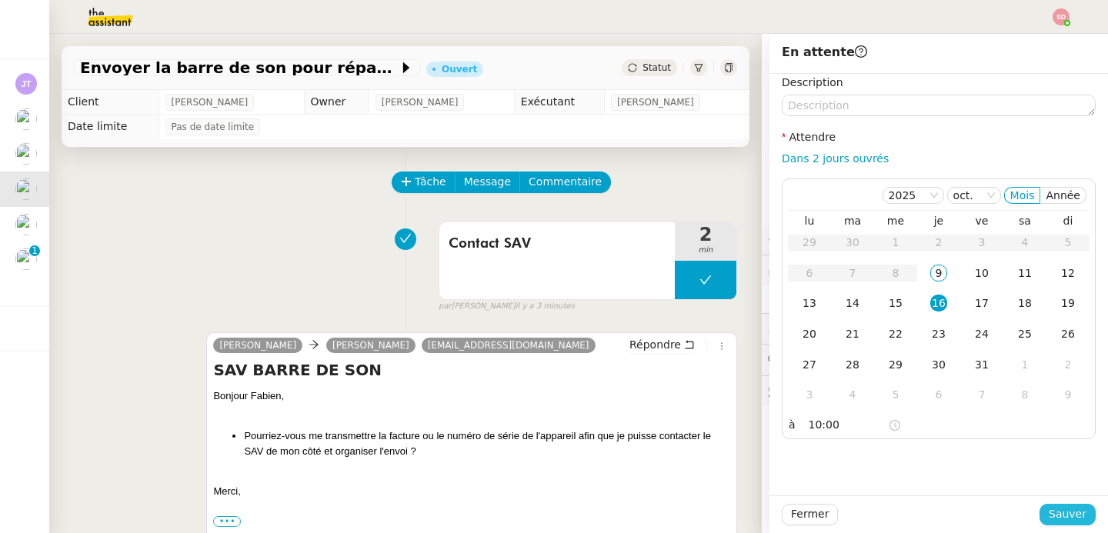
click at [1082, 515] on span "Sauver" at bounding box center [1068, 515] width 38 height 18
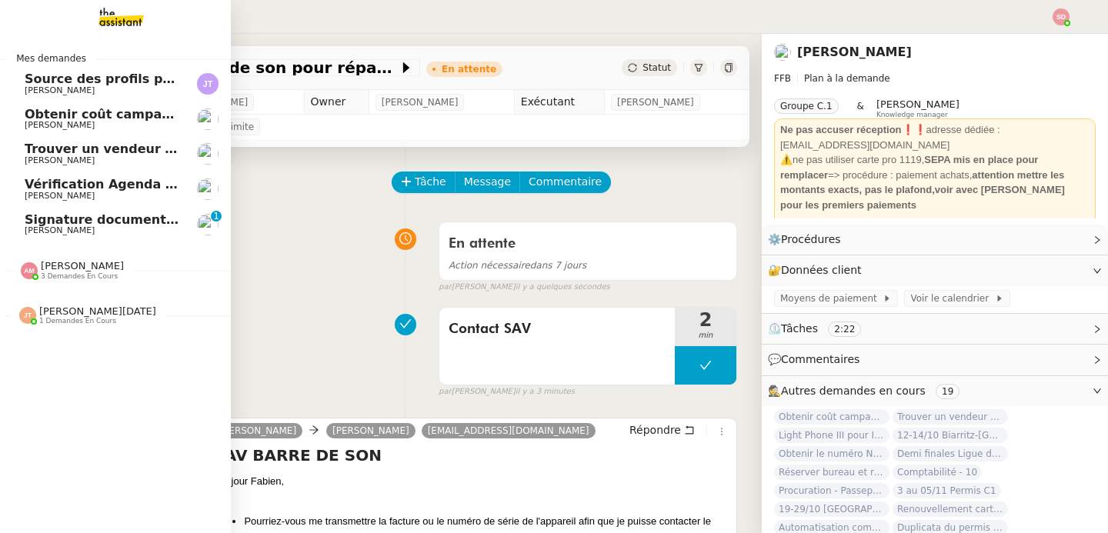
click at [97, 242] on div "[PERSON_NAME] 3 demandes en cours" at bounding box center [115, 264] width 231 height 45
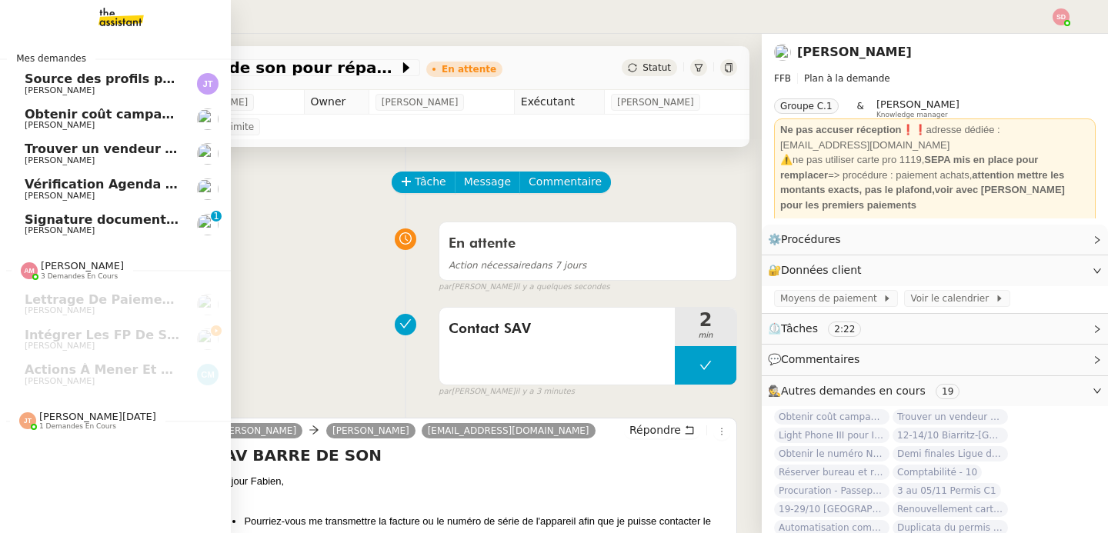
click at [97, 241] on link "Signature document sortie [PERSON_NAME] 0 1 2 3 4 5 6 7 8 9" at bounding box center [115, 224] width 231 height 35
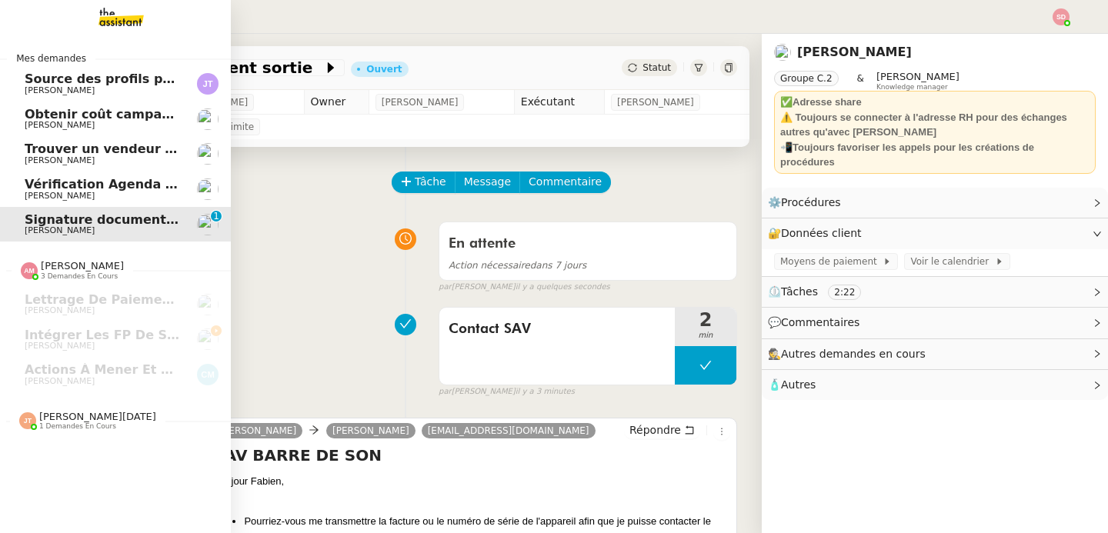
click at [97, 225] on span "Signature document sortie" at bounding box center [118, 219] width 186 height 15
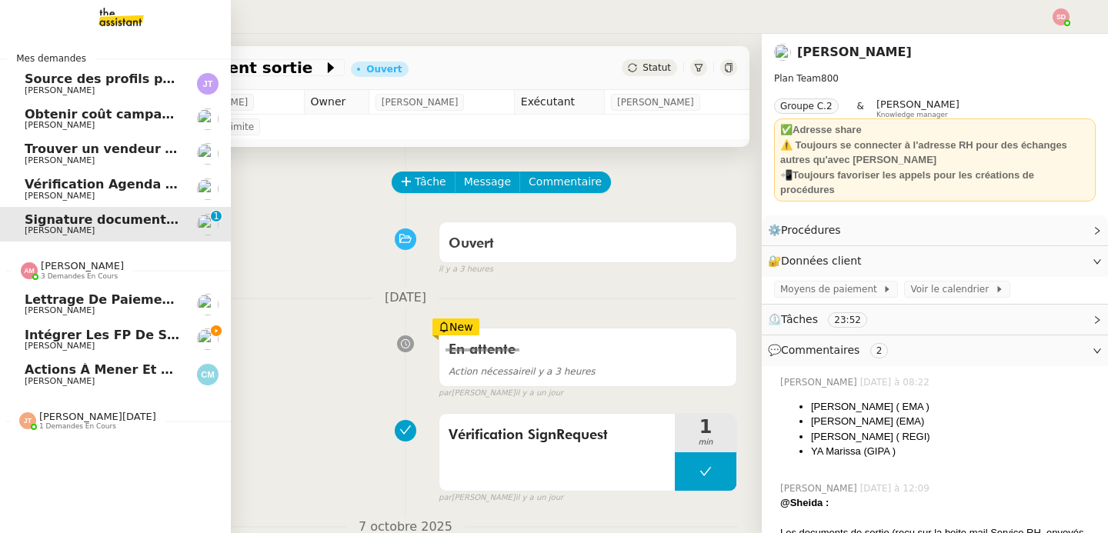
click at [89, 279] on span "3 demandes en cours" at bounding box center [79, 276] width 77 height 8
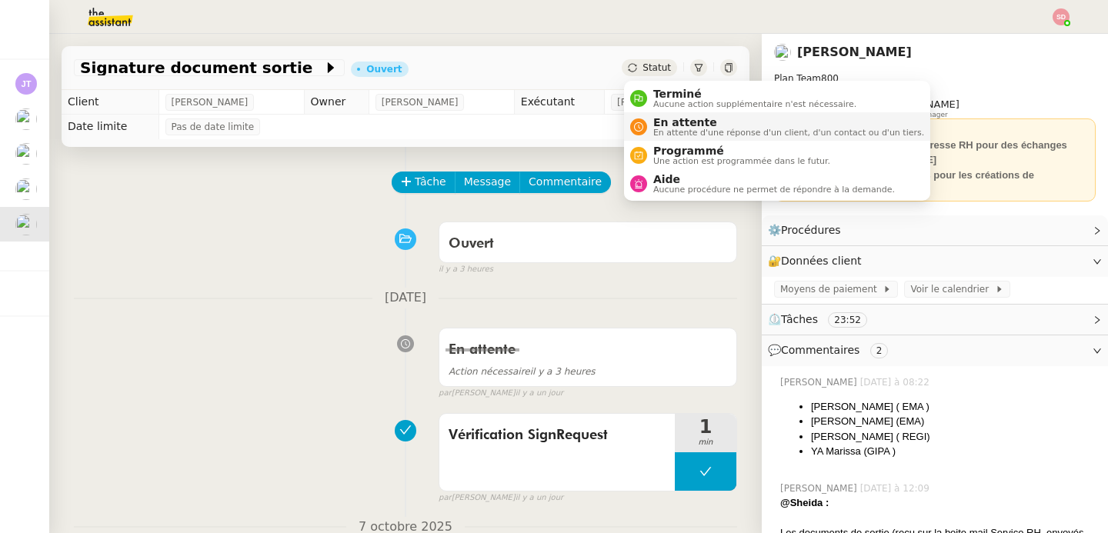
click at [641, 125] on icon at bounding box center [638, 126] width 9 height 9
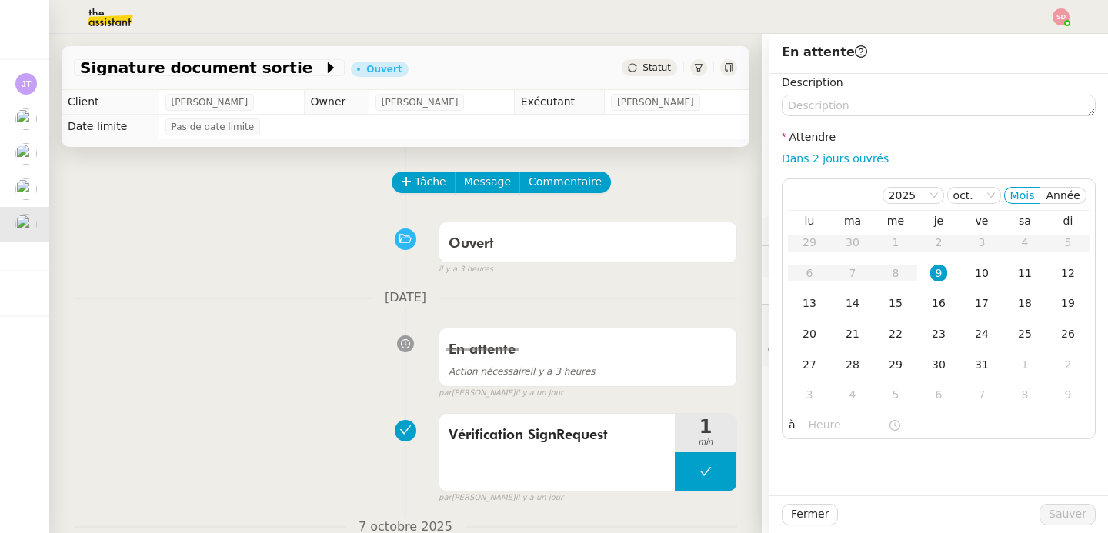
click at [162, 424] on div "Vérification SignRequest 1 min false par [PERSON_NAME]. [DATE]" at bounding box center [405, 455] width 663 height 99
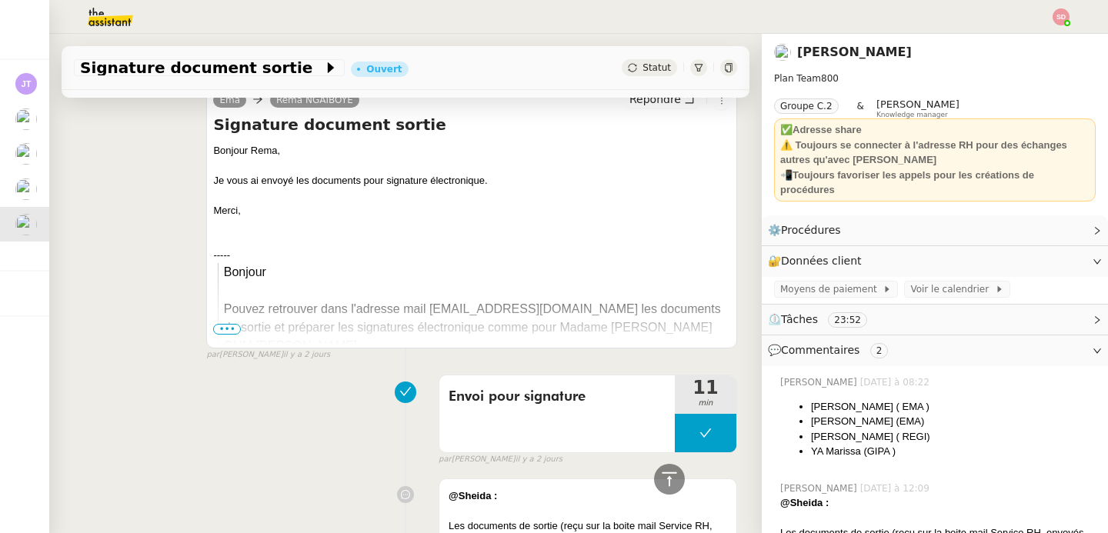
scroll to position [680, 0]
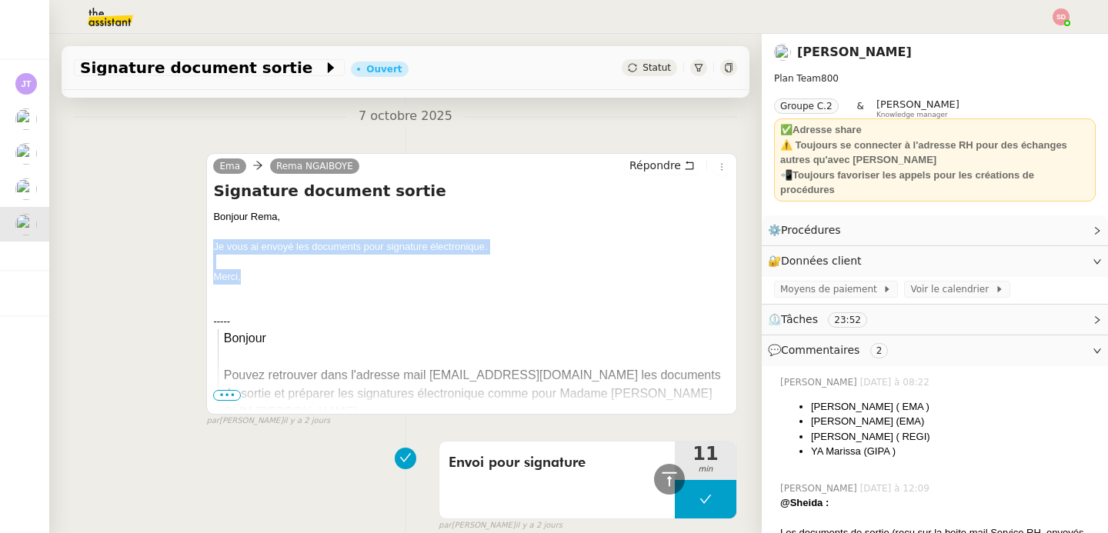
drag, startPoint x: 211, startPoint y: 242, endPoint x: 284, endPoint y: 273, distance: 79.3
click at [284, 273] on div "Ema Rema NGAIBOYE Répondre Signature document sortie Bonjour Rema, Je vous ai e…" at bounding box center [471, 284] width 531 height 262
copy div "Je vous ai envoyé les documents pour signature électronique. [GEOGRAPHIC_DATA],"
click at [664, 157] on button "Répondre" at bounding box center [662, 165] width 76 height 17
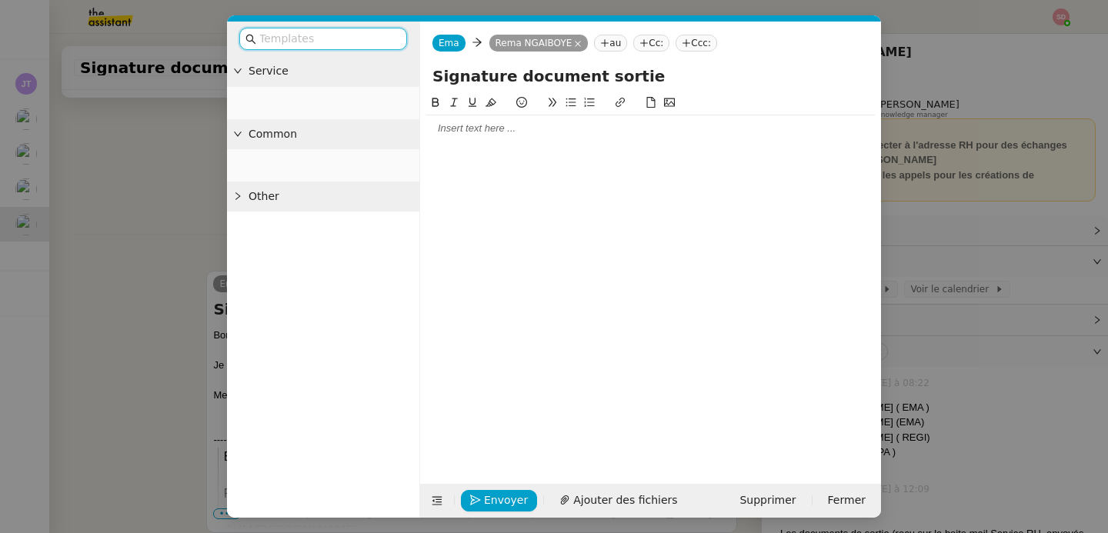
scroll to position [797, 0]
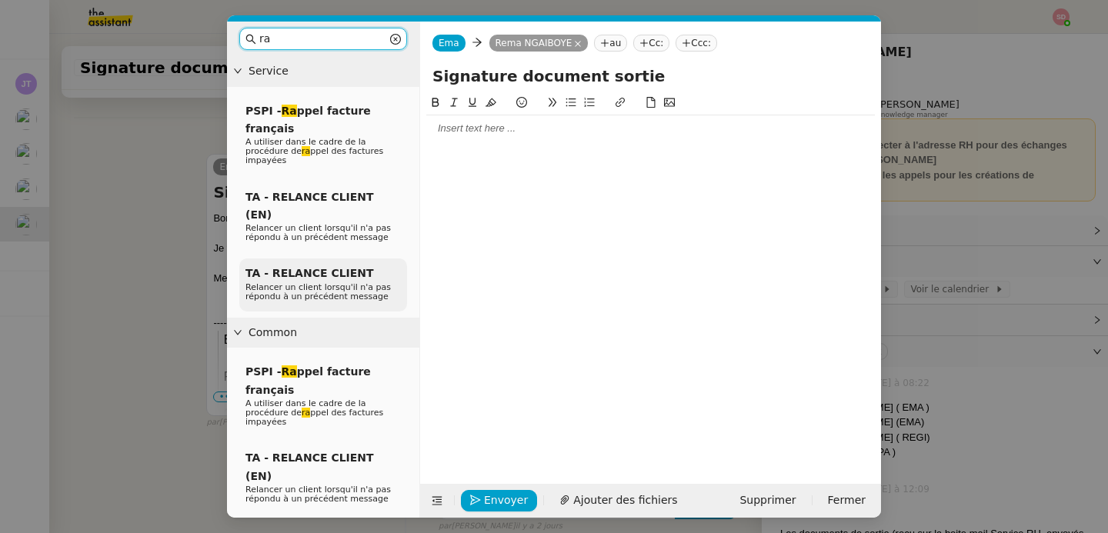
type input "ra"
click at [282, 267] on span "TA - RELANCE CLIENT" at bounding box center [310, 273] width 129 height 12
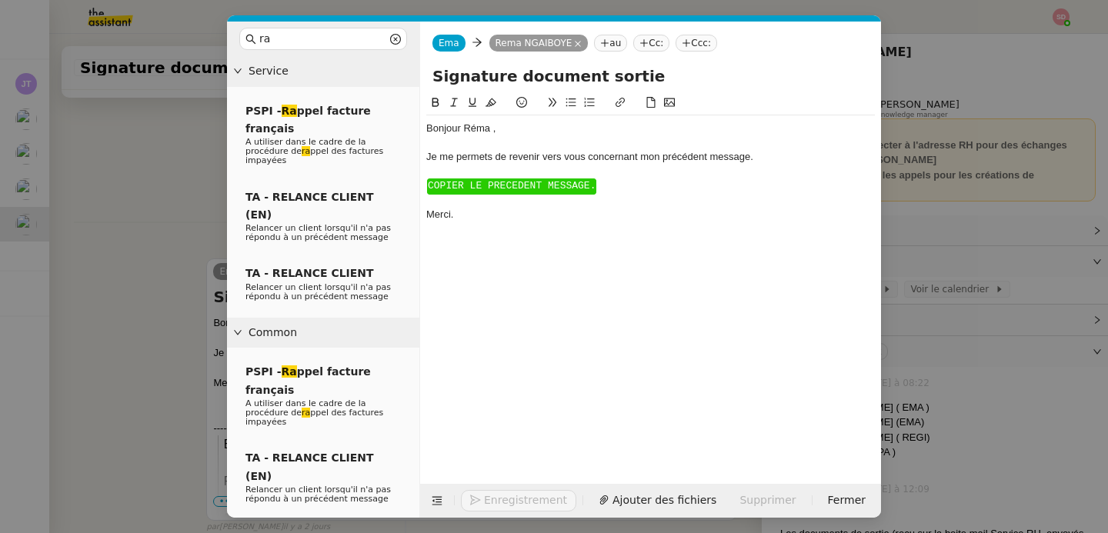
scroll to position [902, 0]
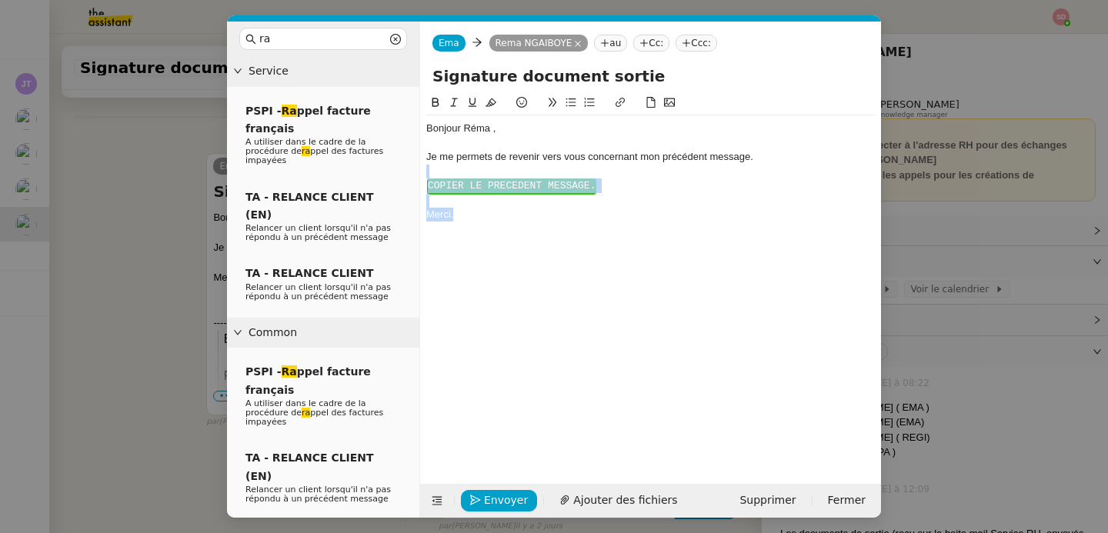
drag, startPoint x: 483, startPoint y: 229, endPoint x: 414, endPoint y: 169, distance: 91.6
click at [414, 169] on nz-layout "ra Service PSPI - Ra ppel facture français A utiliser dans le cadre de la procé…" at bounding box center [554, 270] width 654 height 496
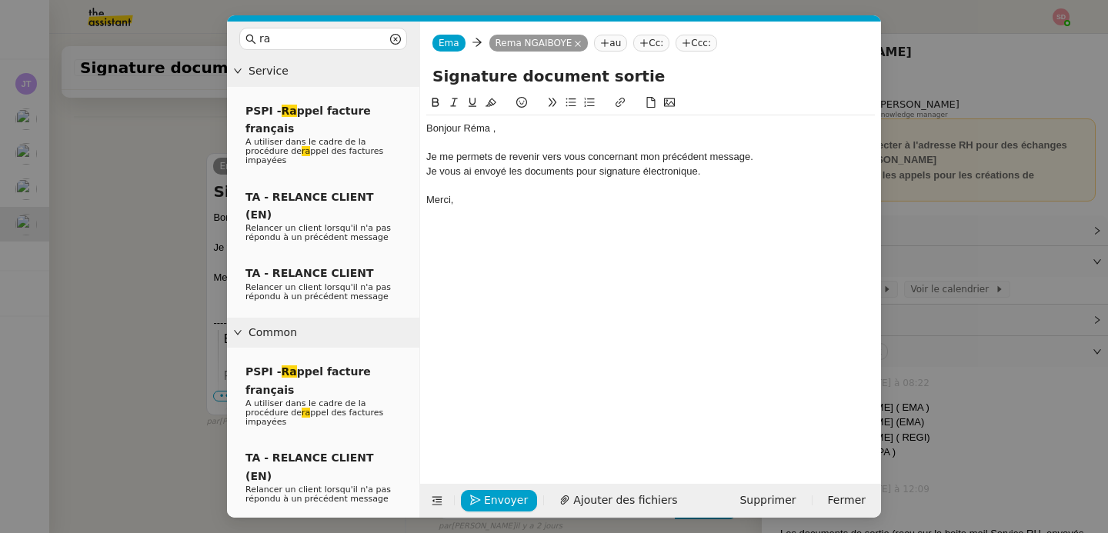
scroll to position [887, 0]
click at [502, 501] on span "Envoyer" at bounding box center [506, 501] width 44 height 18
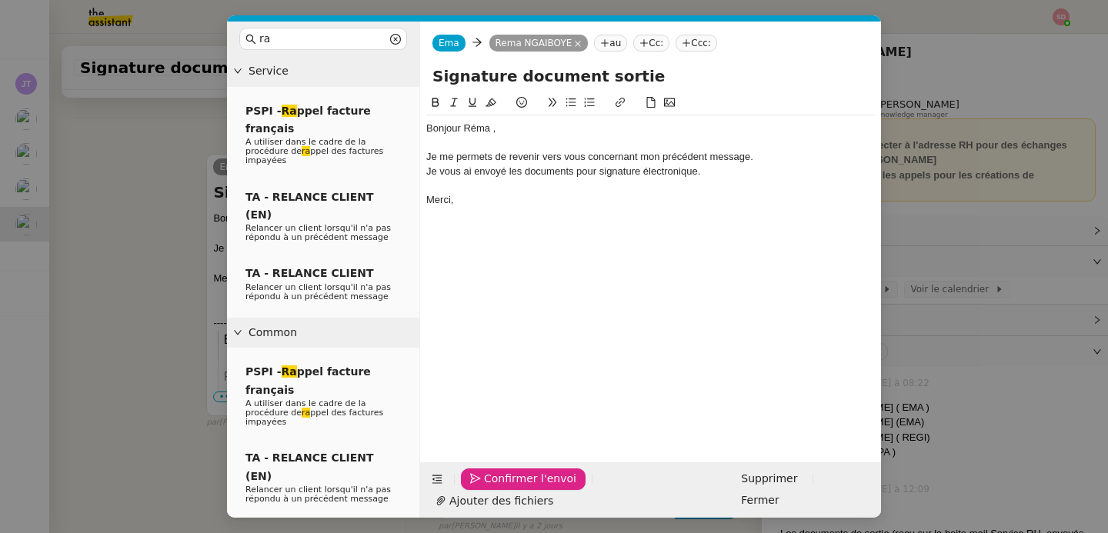
click at [502, 488] on span "Confirmer l'envoi" at bounding box center [530, 479] width 92 height 18
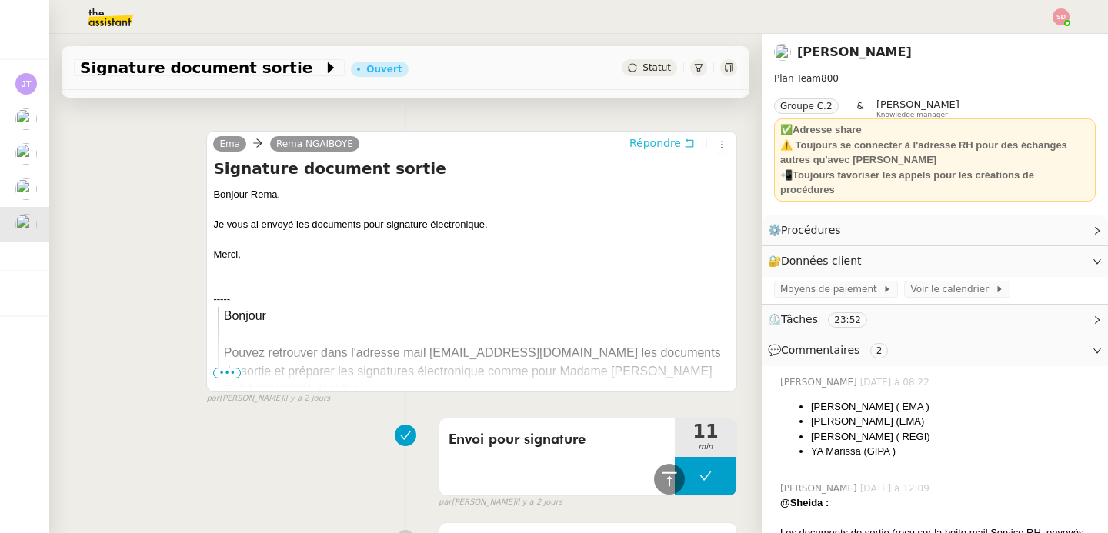
scroll to position [0, 0]
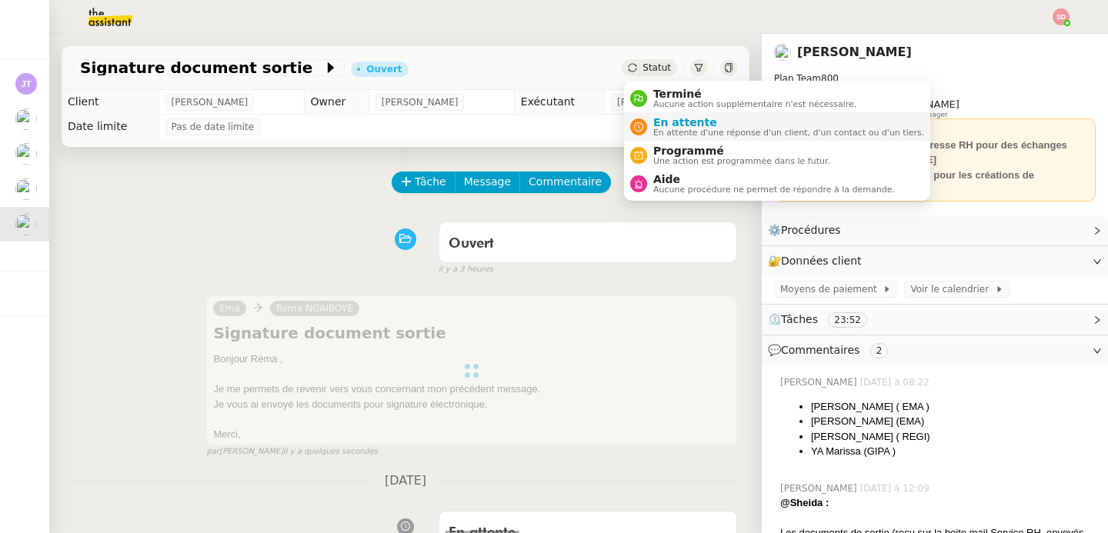
click at [673, 119] on span "En attente" at bounding box center [788, 122] width 271 height 12
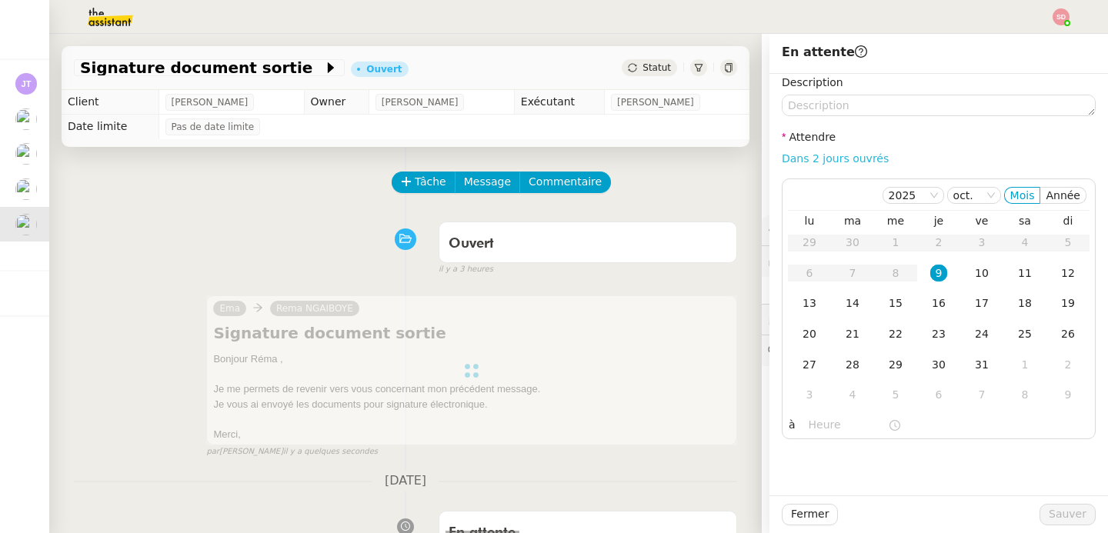
click at [858, 162] on link "Dans 2 jours ouvrés" at bounding box center [835, 158] width 107 height 12
click at [988, 276] on div "10" at bounding box center [982, 273] width 17 height 17
click at [821, 427] on input "07:00" at bounding box center [848, 425] width 79 height 18
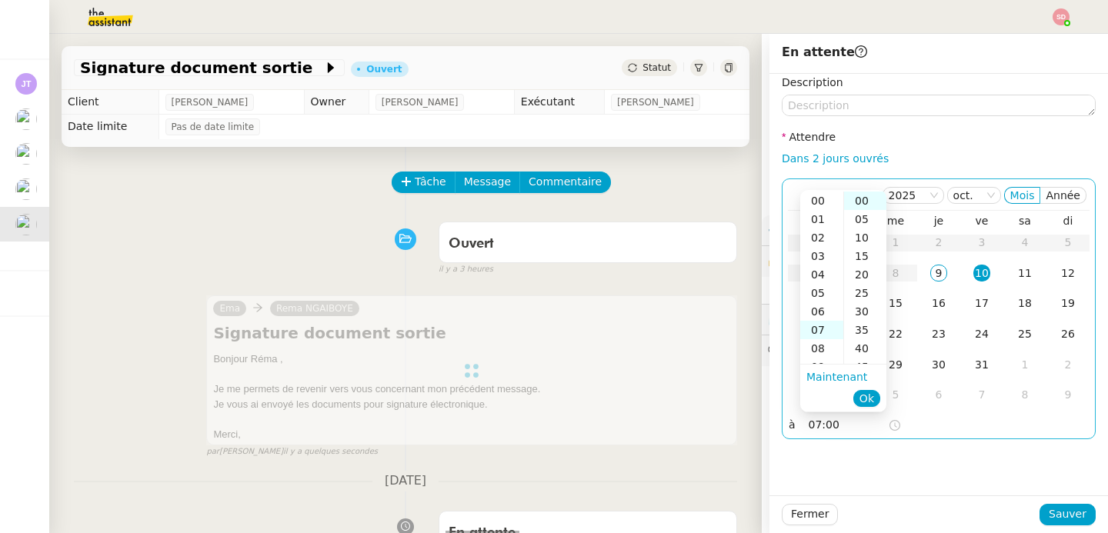
scroll to position [129, 0]
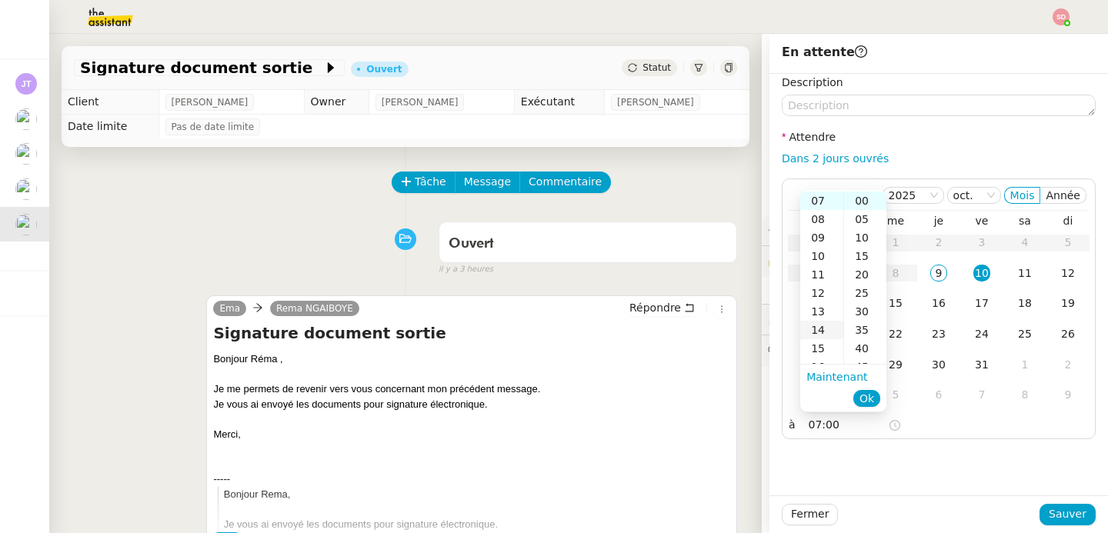
click at [821, 328] on div "14" at bounding box center [822, 330] width 43 height 18
type input "14:00"
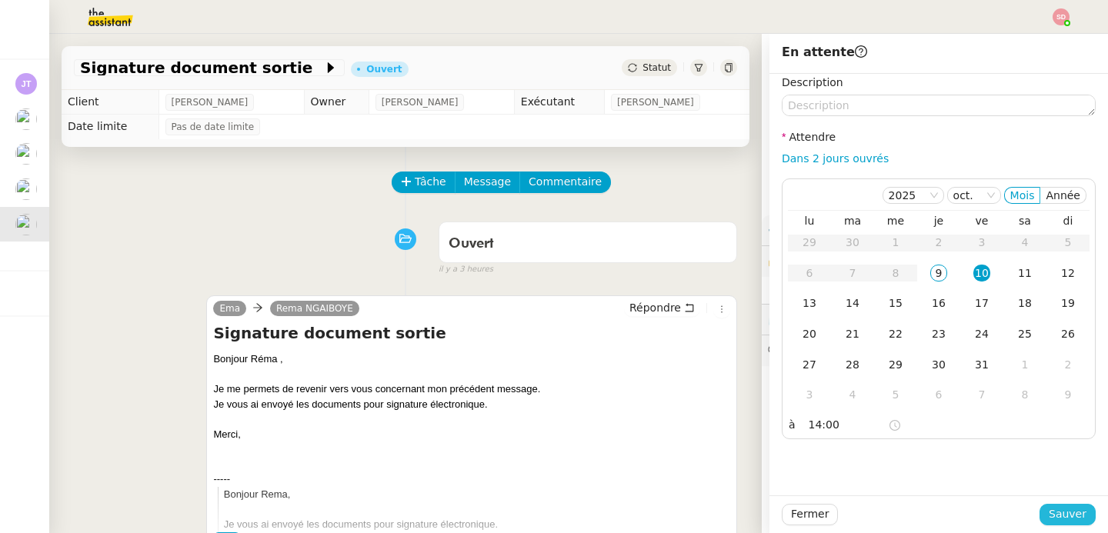
click at [1063, 513] on span "Sauver" at bounding box center [1068, 515] width 38 height 18
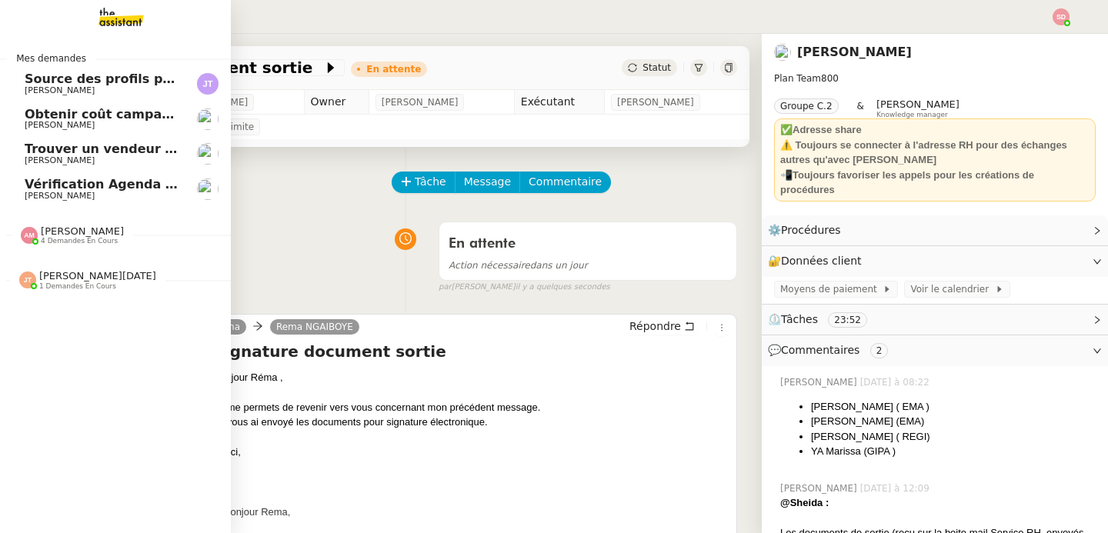
click at [115, 151] on span "Trouver un vendeur d'automates à pizza" at bounding box center [164, 149] width 279 height 15
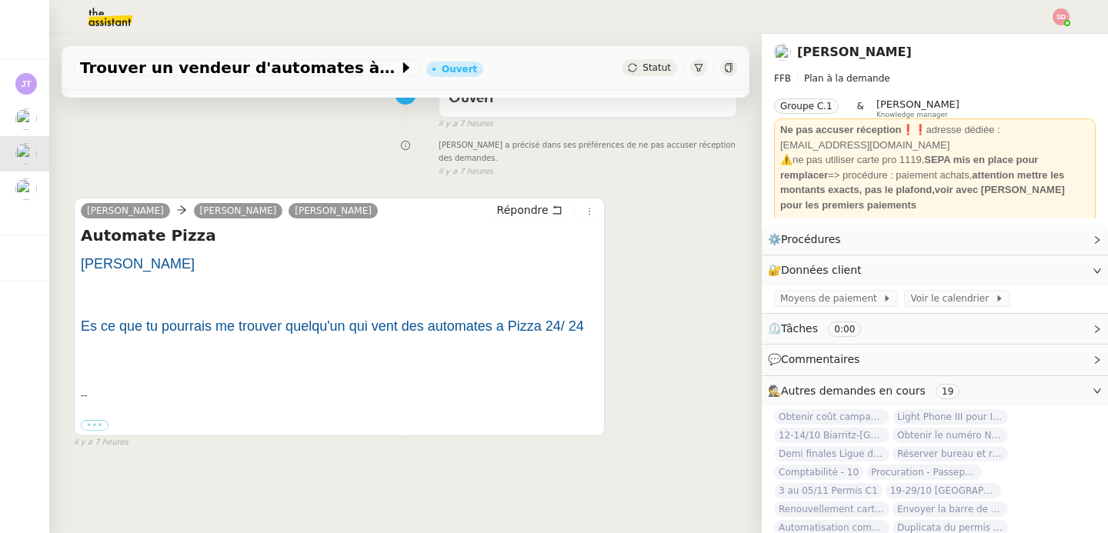
scroll to position [196, 0]
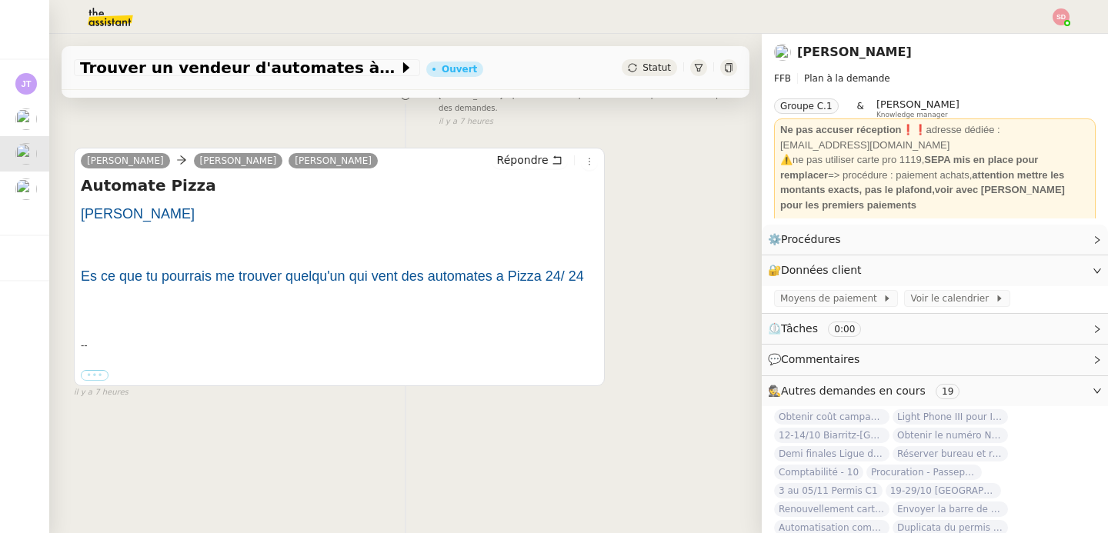
click at [93, 379] on label "•••" at bounding box center [95, 375] width 28 height 11
click at [0, 0] on input "•••" at bounding box center [0, 0] width 0 height 0
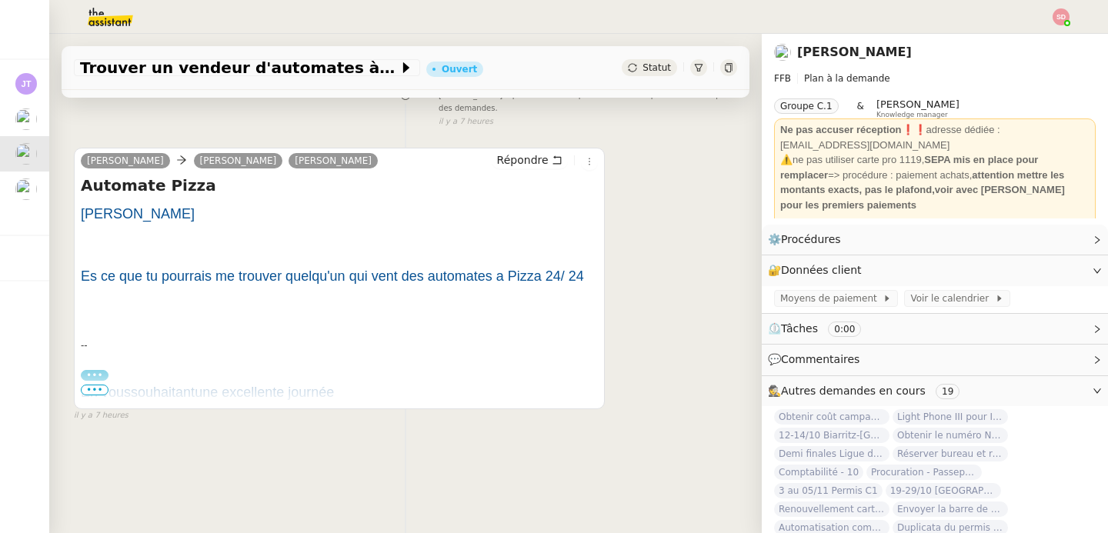
click at [94, 388] on span "•••" at bounding box center [95, 390] width 28 height 11
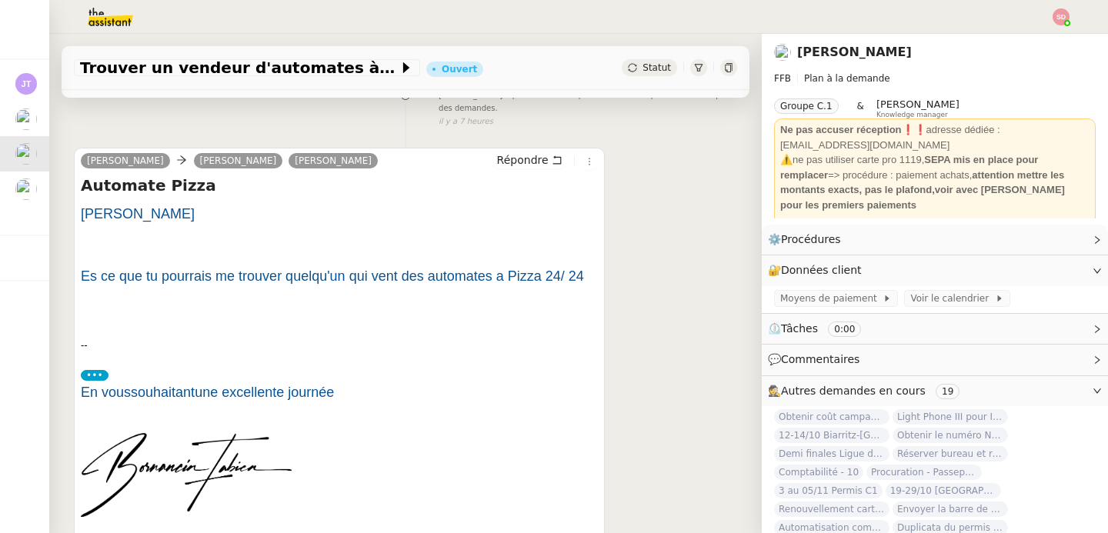
scroll to position [0, 0]
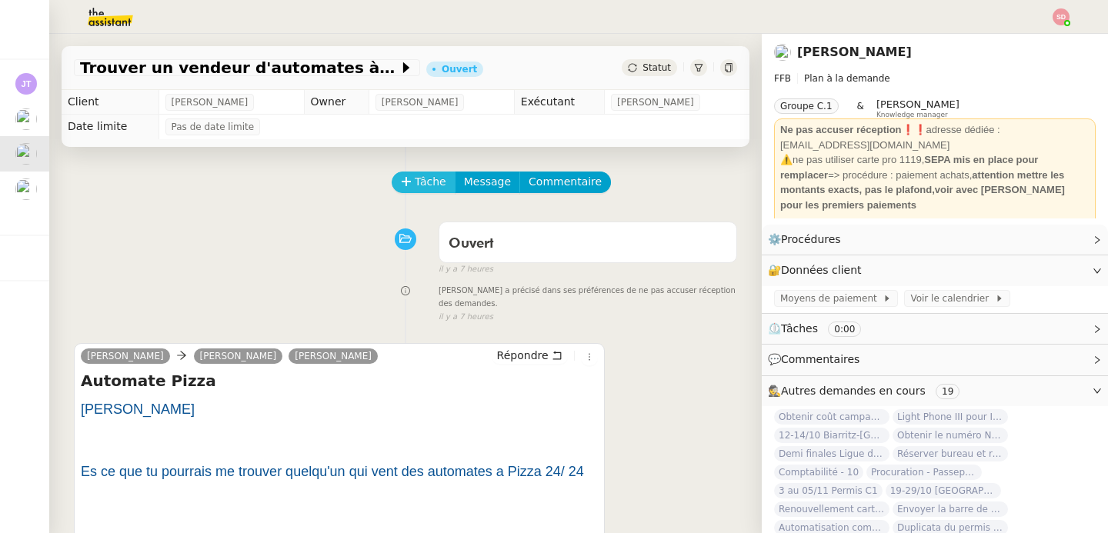
click at [423, 186] on span "Tâche" at bounding box center [431, 182] width 32 height 18
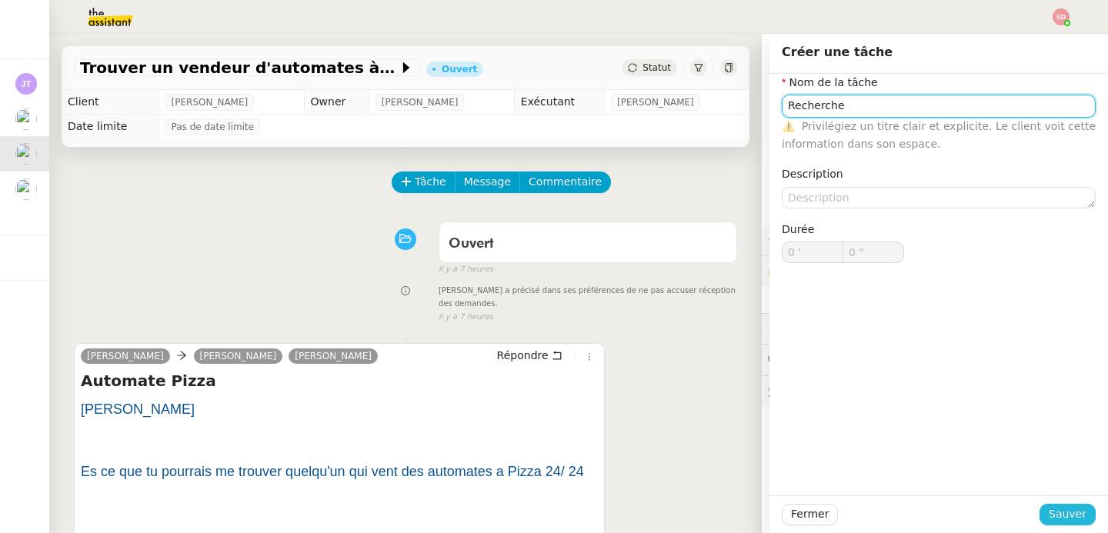
type input "Recherche"
click at [1081, 516] on span "Sauver" at bounding box center [1068, 515] width 38 height 18
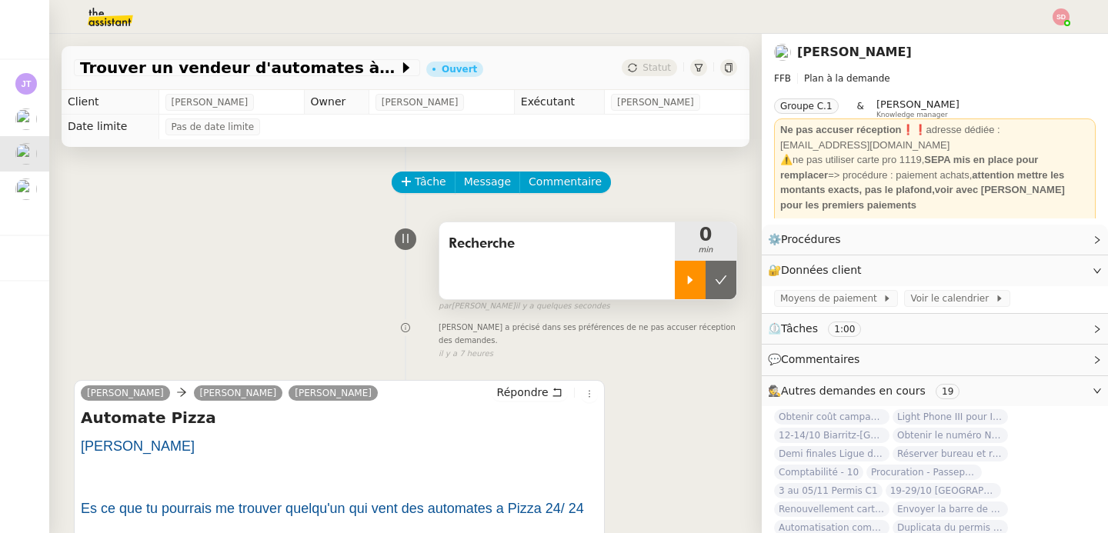
click at [687, 276] on icon at bounding box center [690, 280] width 12 height 12
click at [716, 277] on div at bounding box center [706, 280] width 62 height 38
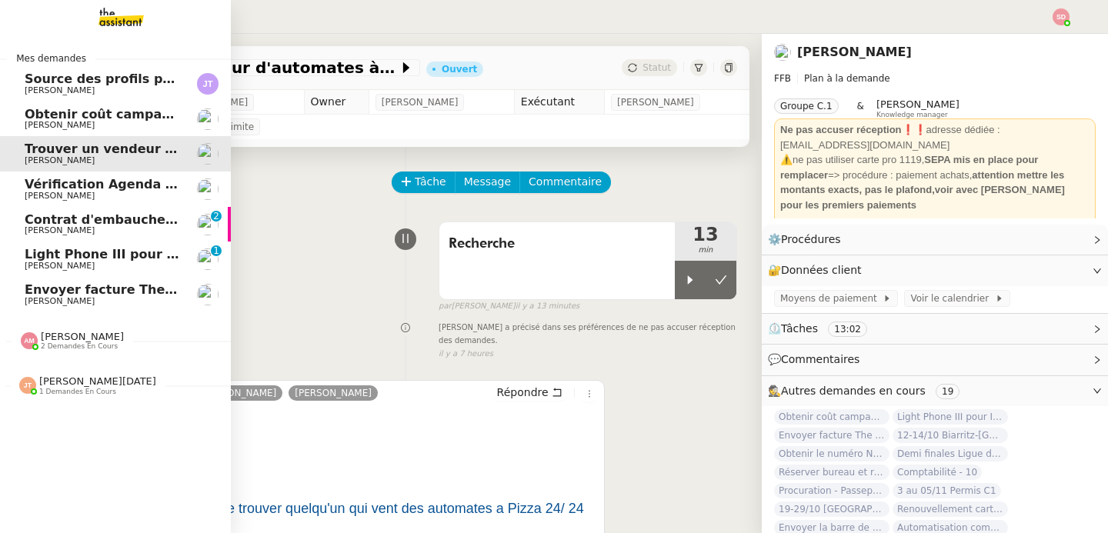
click at [75, 298] on span "[PERSON_NAME]" at bounding box center [60, 301] width 70 height 10
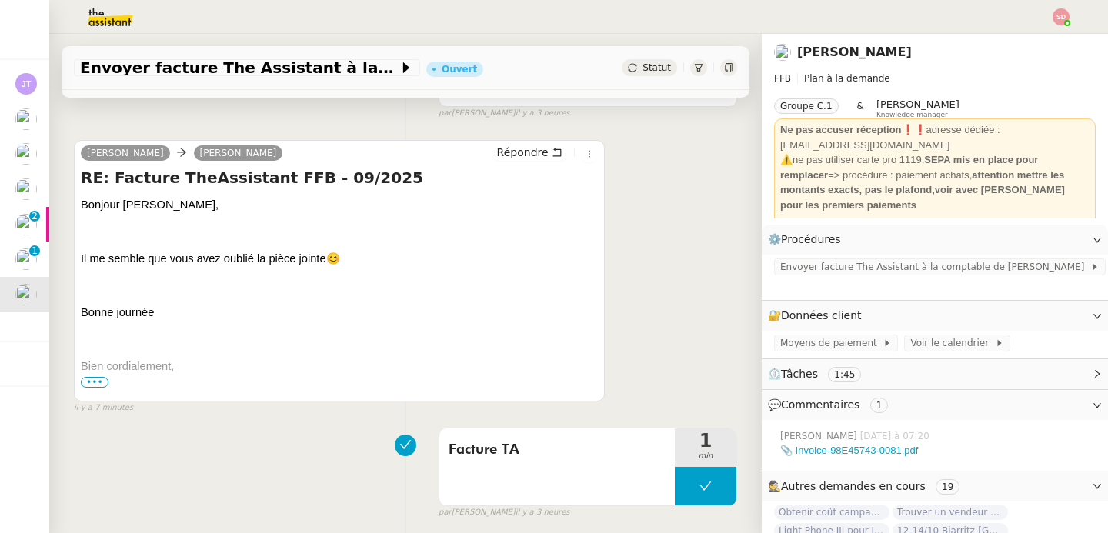
scroll to position [266, 0]
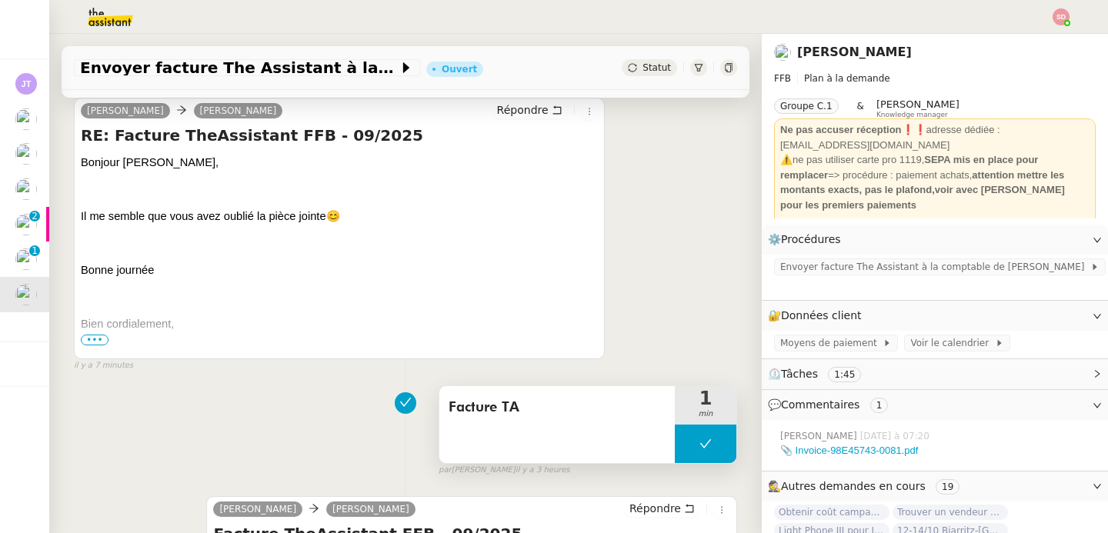
click at [684, 443] on button at bounding box center [706, 444] width 62 height 38
click at [684, 443] on div at bounding box center [690, 444] width 31 height 38
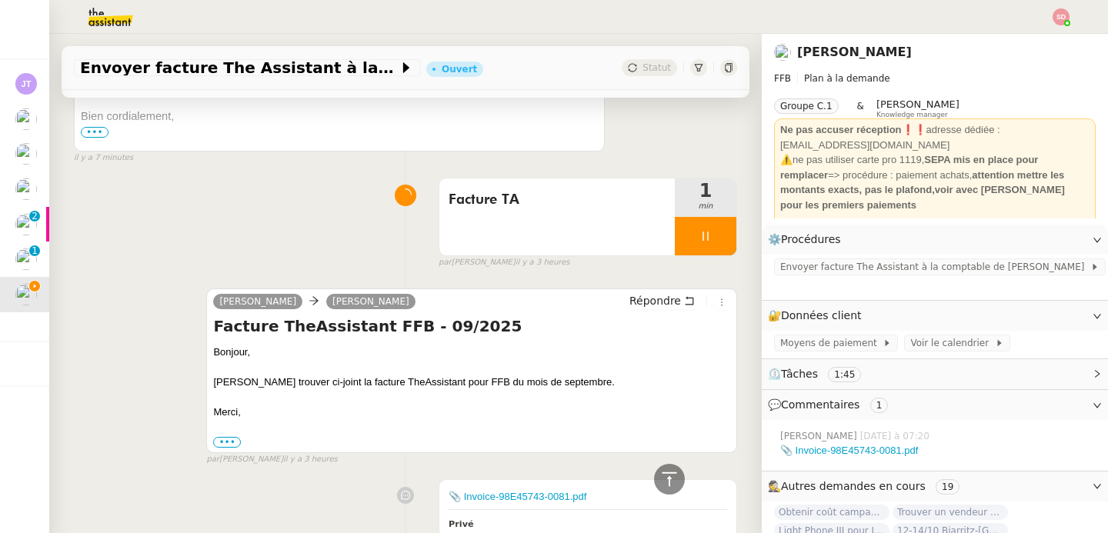
scroll to position [0, 0]
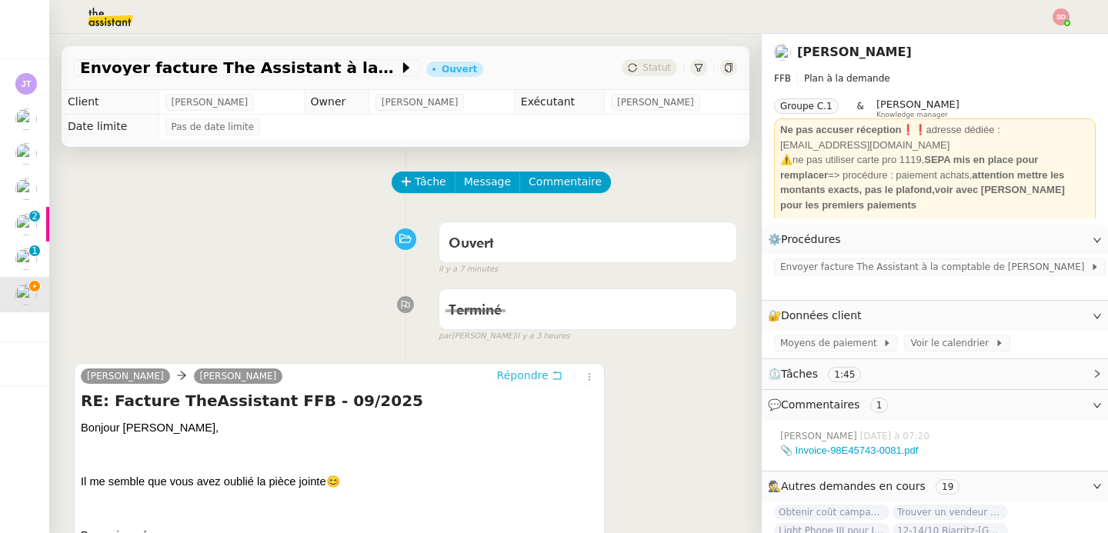
click at [530, 372] on span "Répondre" at bounding box center [523, 375] width 52 height 15
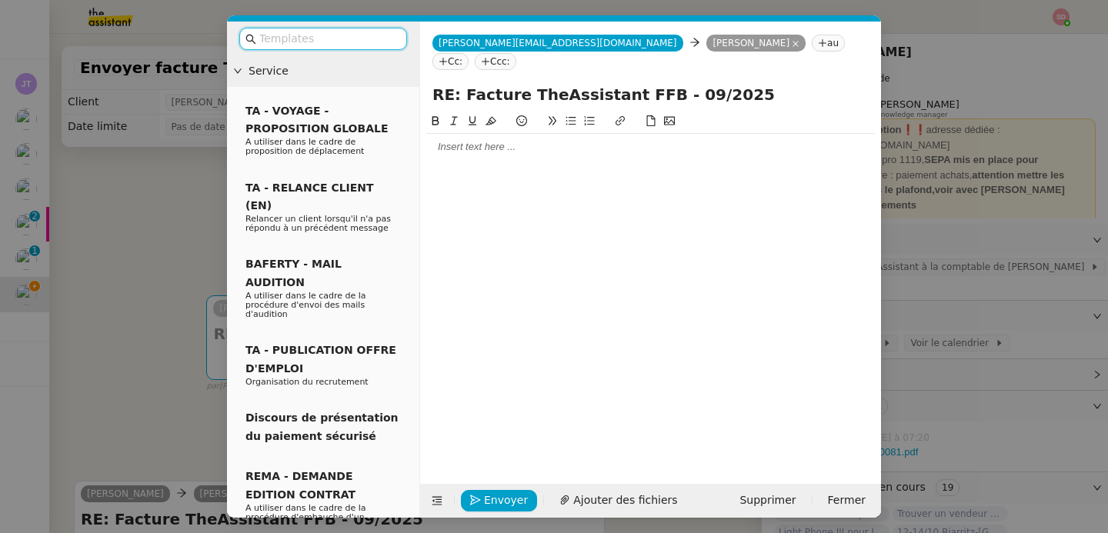
click at [497, 147] on div at bounding box center [650, 286] width 449 height 348
click at [496, 137] on div at bounding box center [650, 147] width 449 height 26
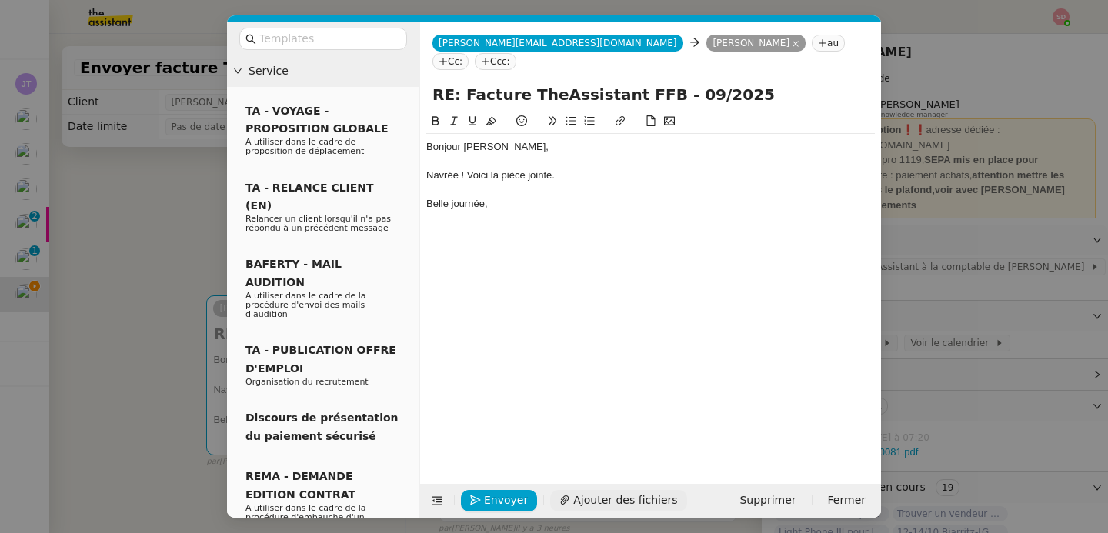
click at [601, 496] on span "Ajouter des fichiers" at bounding box center [625, 501] width 104 height 18
click at [490, 506] on span "Envoyer" at bounding box center [506, 501] width 44 height 18
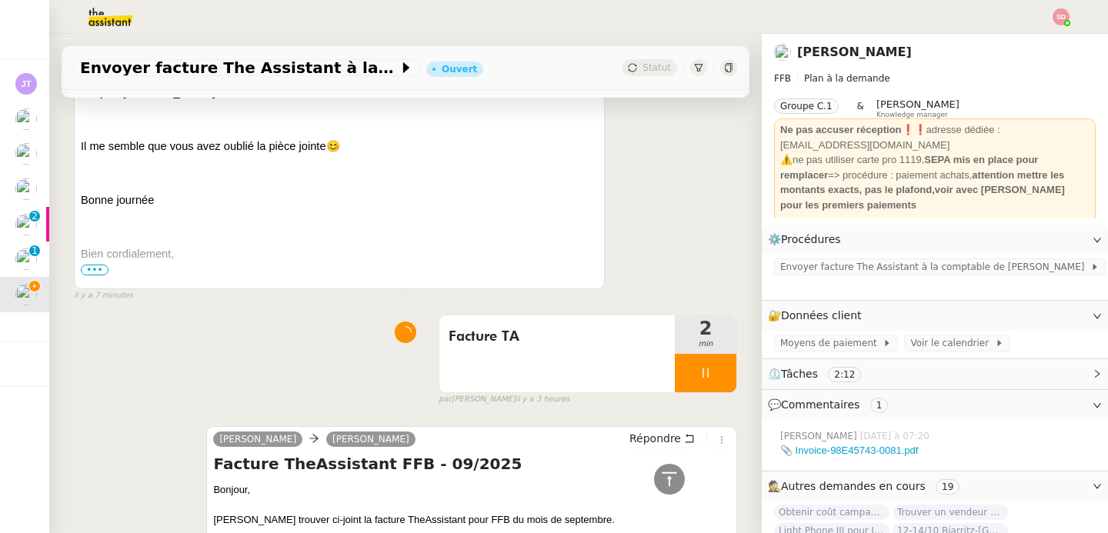
scroll to position [633, 0]
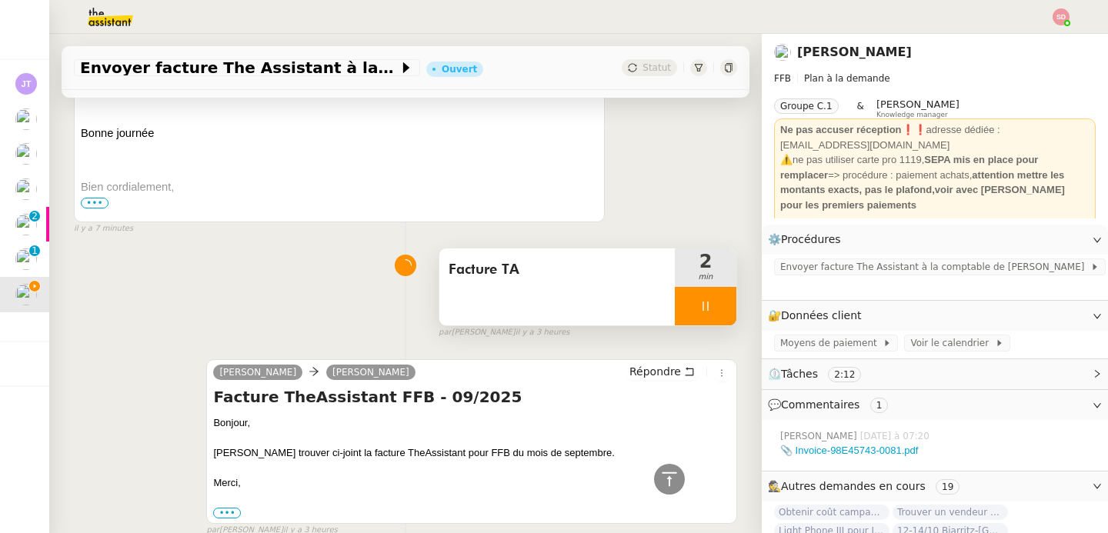
click at [722, 311] on div at bounding box center [706, 306] width 62 height 38
click at [722, 311] on icon at bounding box center [721, 306] width 12 height 12
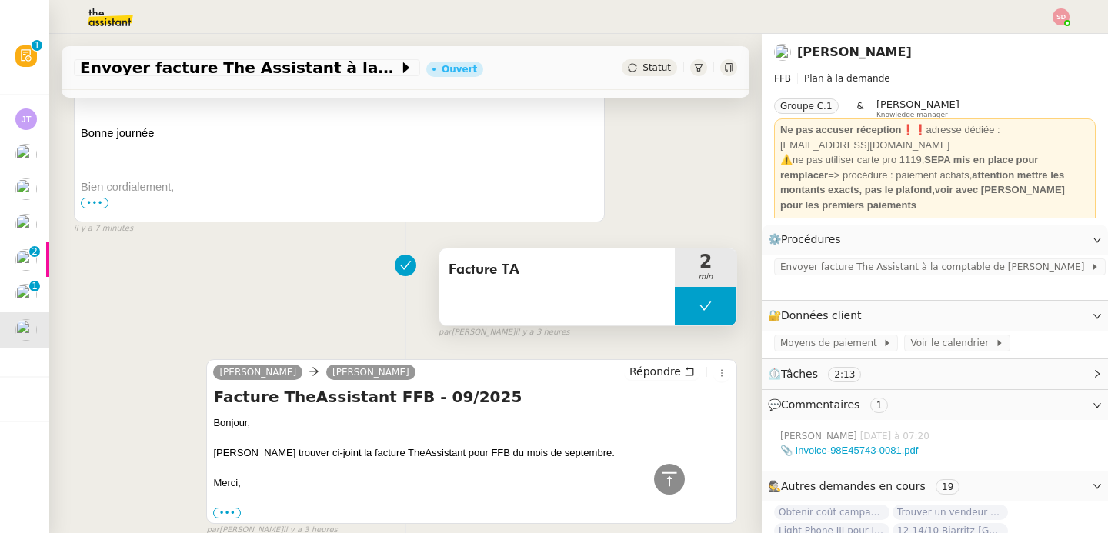
scroll to position [0, 0]
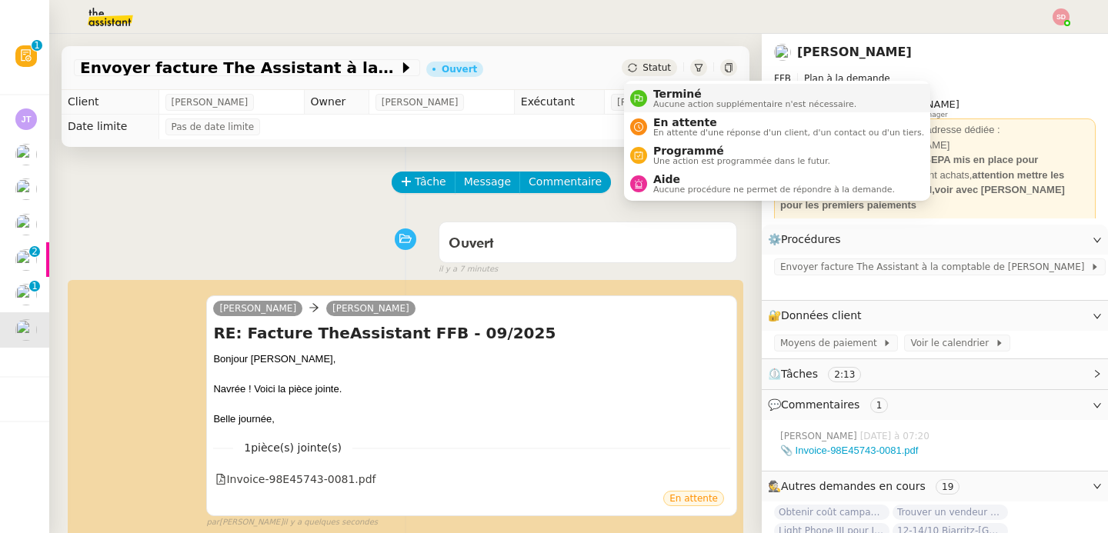
click at [640, 92] on nz-avatar at bounding box center [638, 98] width 17 height 17
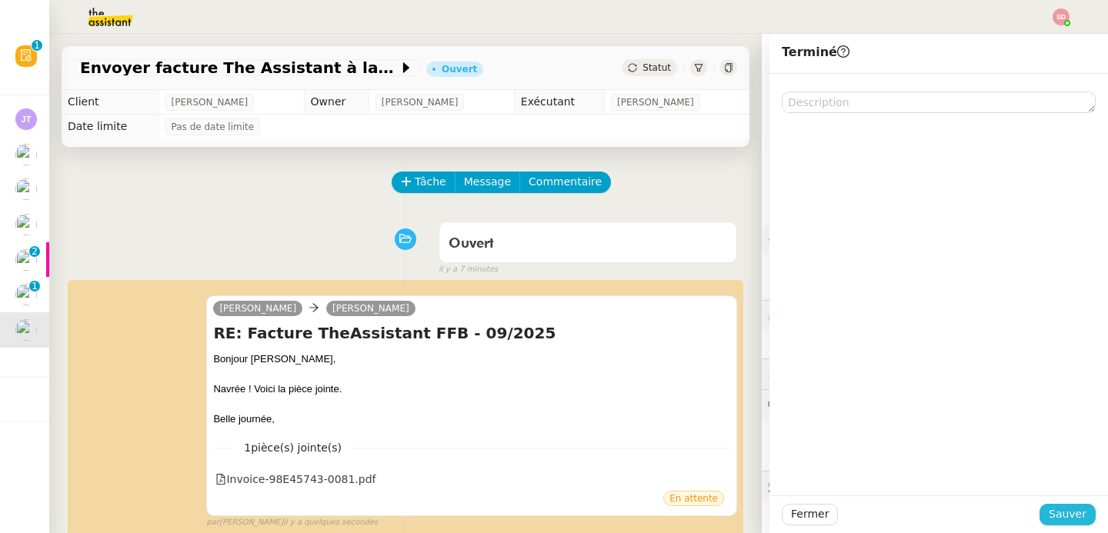
click at [1063, 516] on span "Sauver" at bounding box center [1068, 515] width 38 height 18
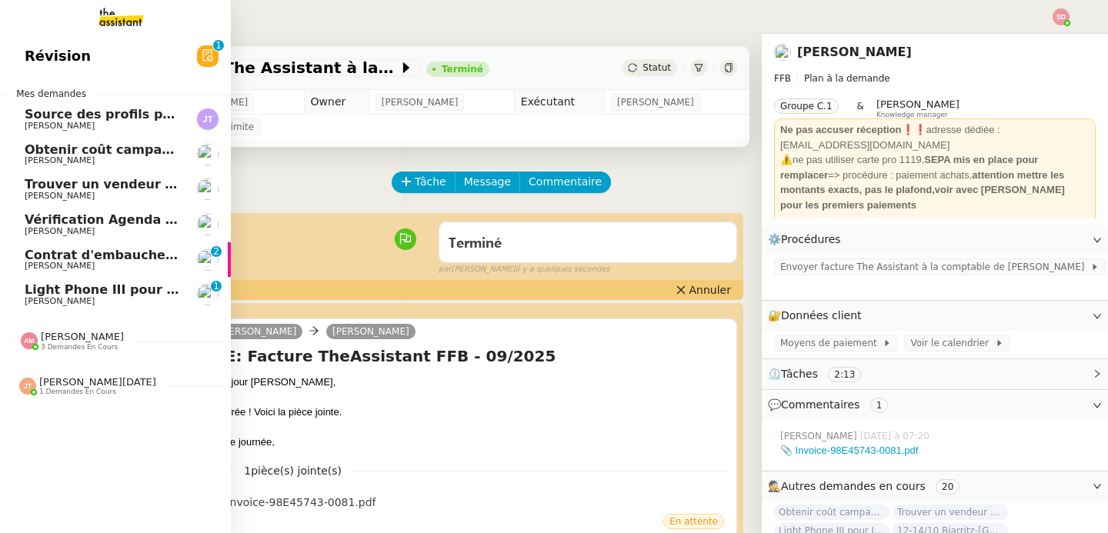
click at [72, 293] on span "Light Phone III pour Ines" at bounding box center [110, 289] width 171 height 15
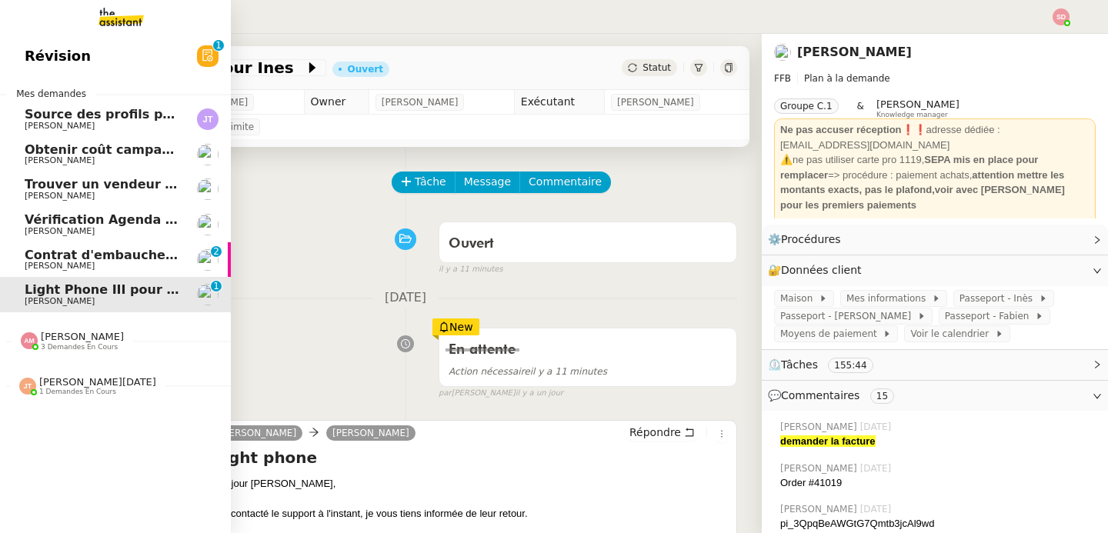
click at [65, 254] on span "Contrat d'embauche - [PERSON_NAME]" at bounding box center [159, 255] width 269 height 15
